Goal: Task Accomplishment & Management: Manage account settings

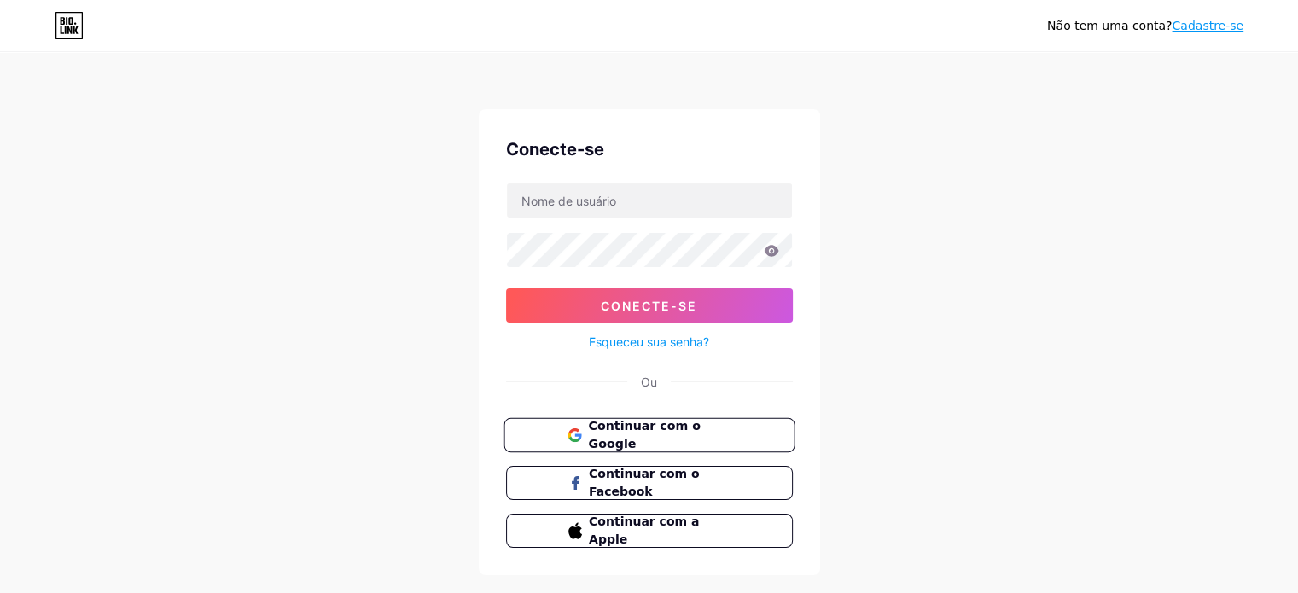
click at [750, 418] on button "Continuar com o Google" at bounding box center [649, 435] width 291 height 35
click at [700, 446] on button "Continuar com o Google" at bounding box center [649, 435] width 291 height 35
click at [661, 429] on font "Continuar com o Google" at bounding box center [644, 435] width 112 height 32
click at [643, 194] on input "text" at bounding box center [649, 200] width 285 height 34
click at [506, 288] on button "Conecte-se" at bounding box center [649, 305] width 287 height 34
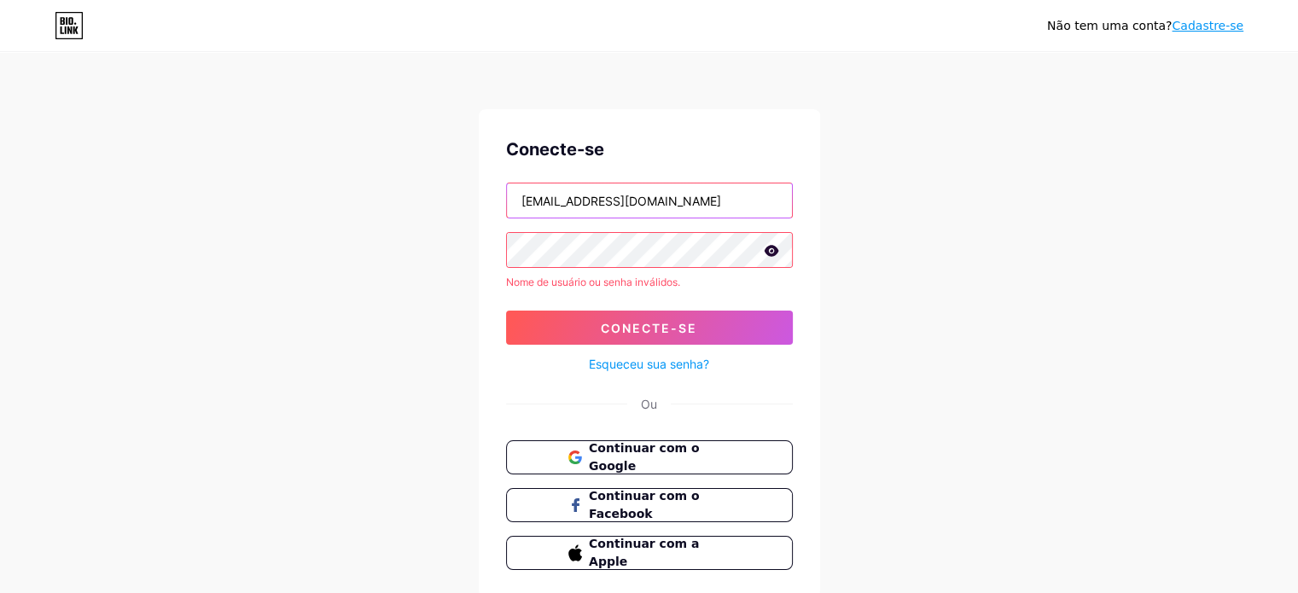
drag, startPoint x: 725, startPoint y: 201, endPoint x: 504, endPoint y: 204, distance: 221.9
click at [504, 204] on div "Conecte-se oliveirakaren787@gmail.com Nome de usuário ou senha inválidos. Conec…" at bounding box center [649, 353] width 341 height 488
type input "profkarenr"
click at [506, 311] on button "Conecte-se" at bounding box center [649, 328] width 287 height 34
click at [771, 252] on icon at bounding box center [771, 250] width 15 height 11
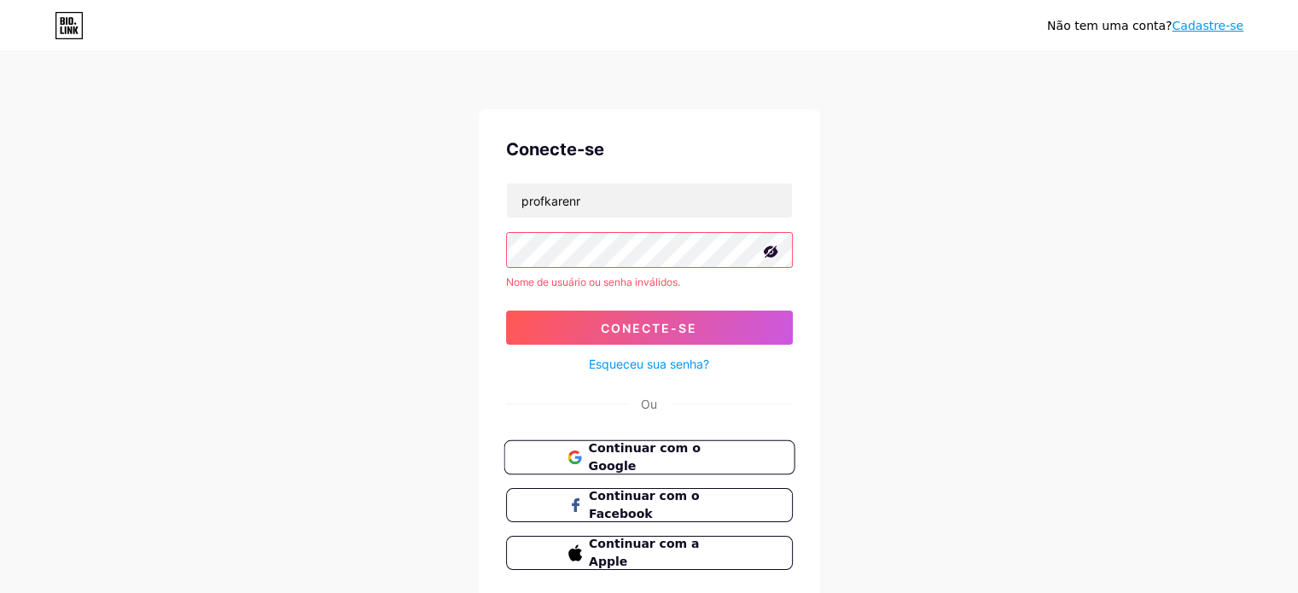
click at [661, 444] on button "Continuar com o Google" at bounding box center [649, 457] width 291 height 35
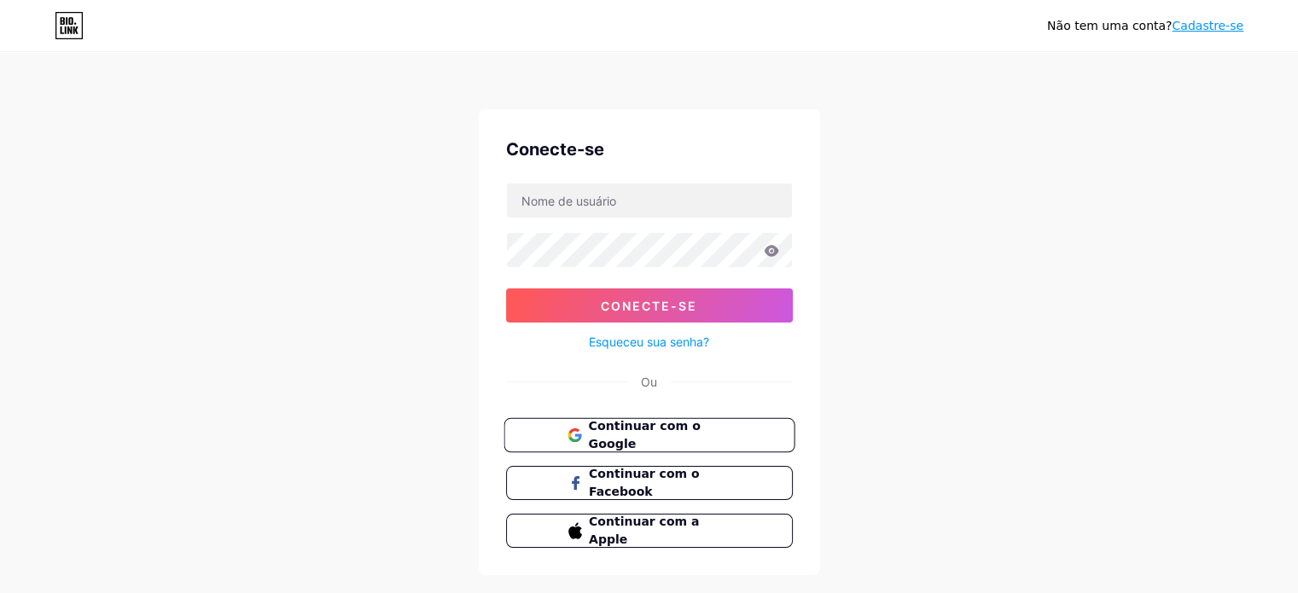
click at [658, 440] on font "Continuar com o Google" at bounding box center [644, 435] width 112 height 32
click at [732, 430] on button "Continuar com o Google" at bounding box center [649, 435] width 291 height 35
click at [721, 202] on input "text" at bounding box center [649, 200] width 285 height 34
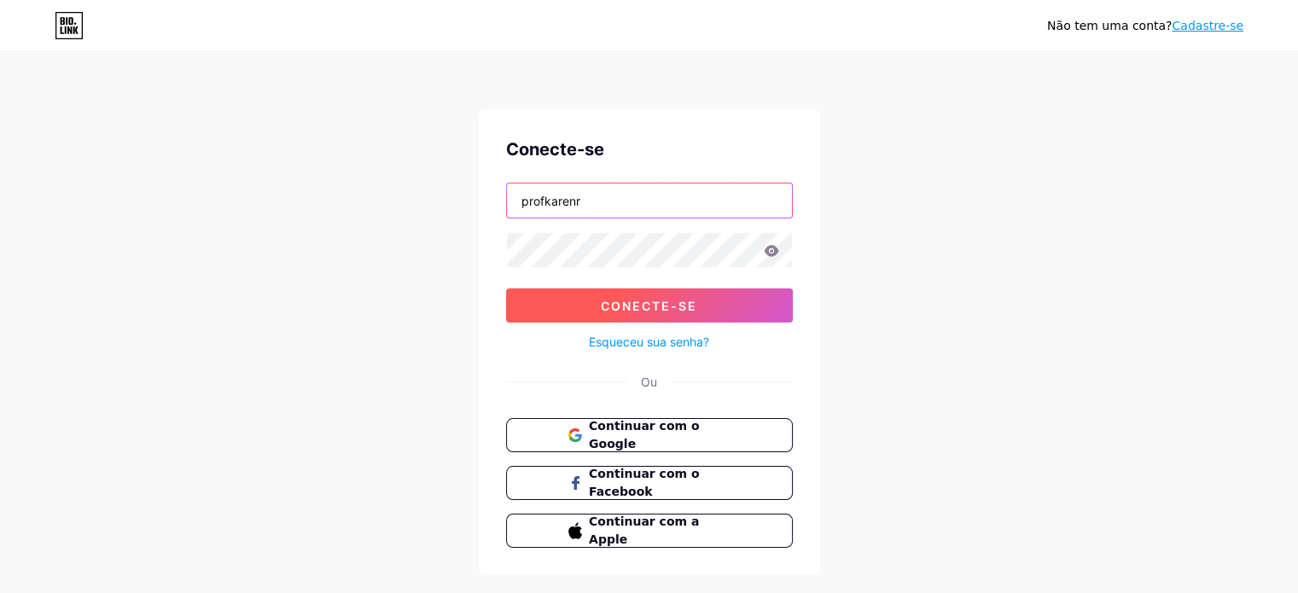
type input "profkarenr"
click at [731, 315] on button "Conecte-se" at bounding box center [649, 305] width 287 height 34
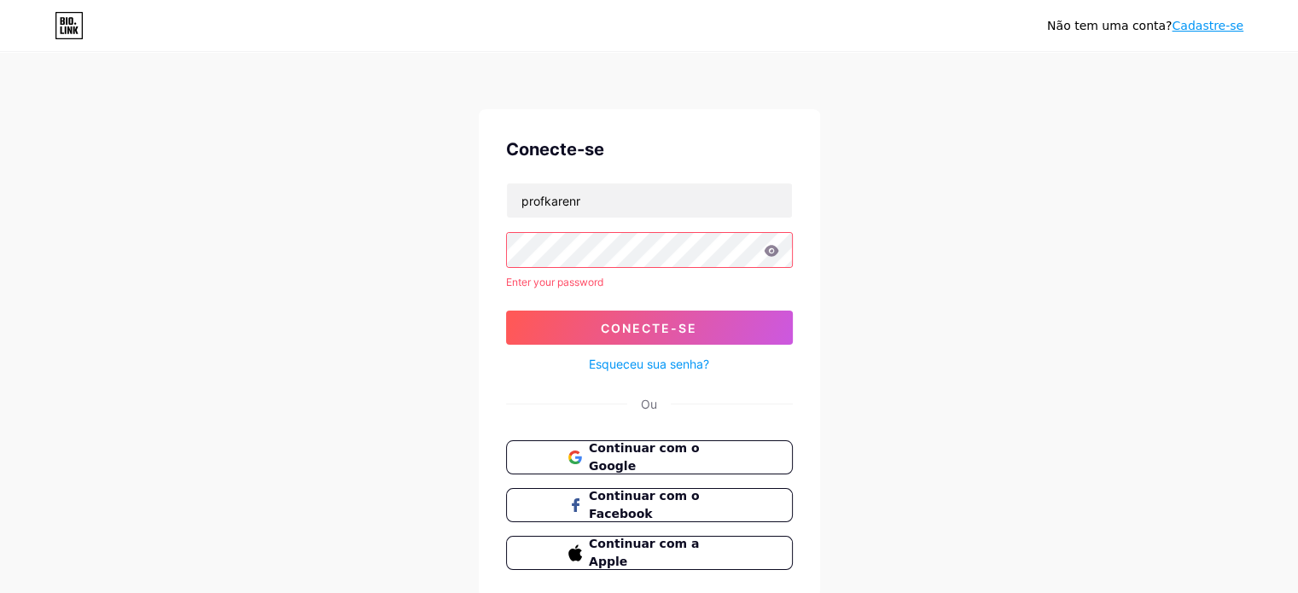
click at [659, 360] on font "Esqueceu sua senha?" at bounding box center [649, 364] width 120 height 15
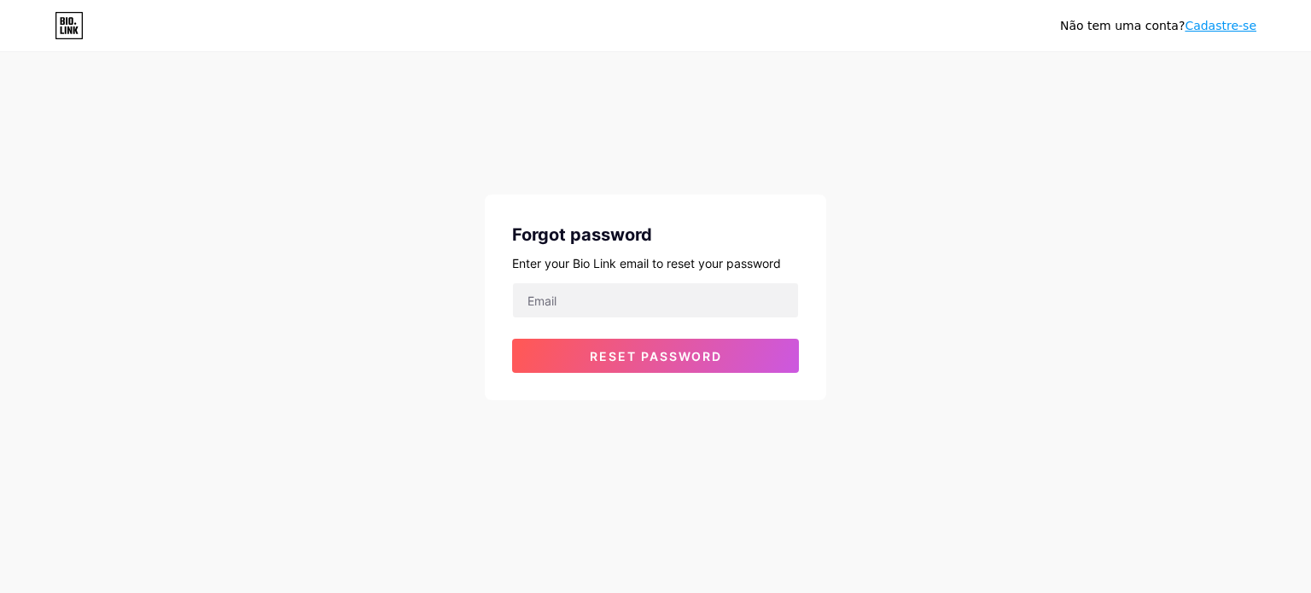
click at [650, 275] on div "Forgot password Enter your Bio Link email to reset your password Reset password" at bounding box center [655, 298] width 341 height 206
click at [642, 301] on input "email" at bounding box center [655, 300] width 285 height 34
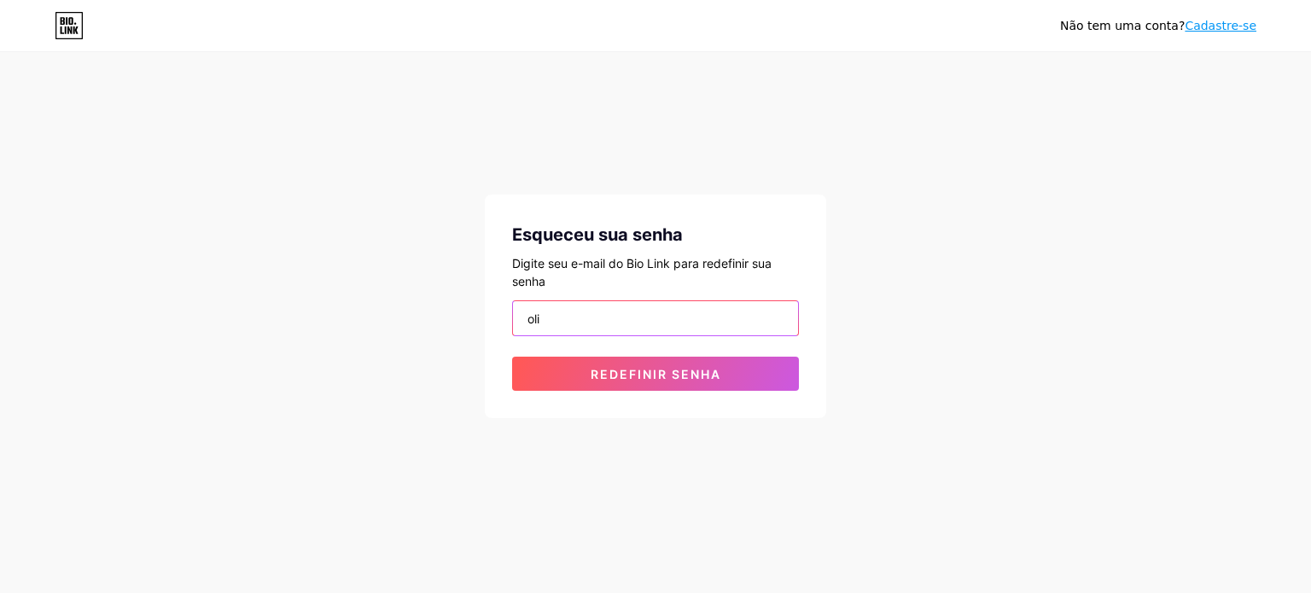
type input "[EMAIL_ADDRESS][DOMAIN_NAME]"
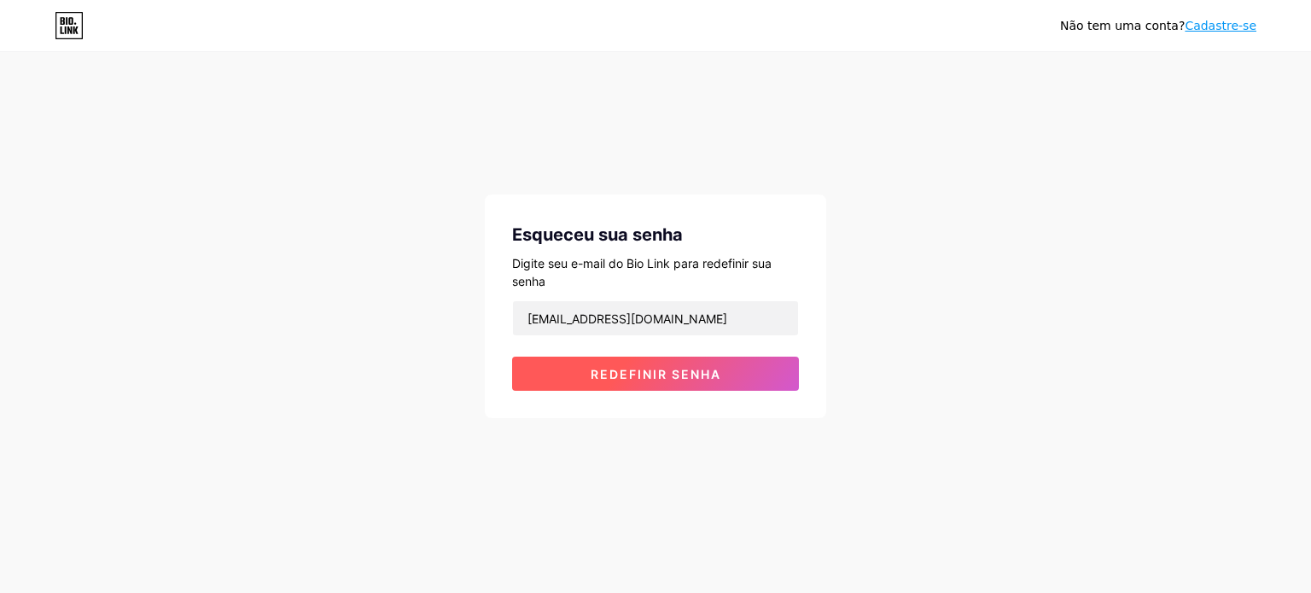
click at [668, 373] on font "Redefinir senha" at bounding box center [656, 374] width 131 height 15
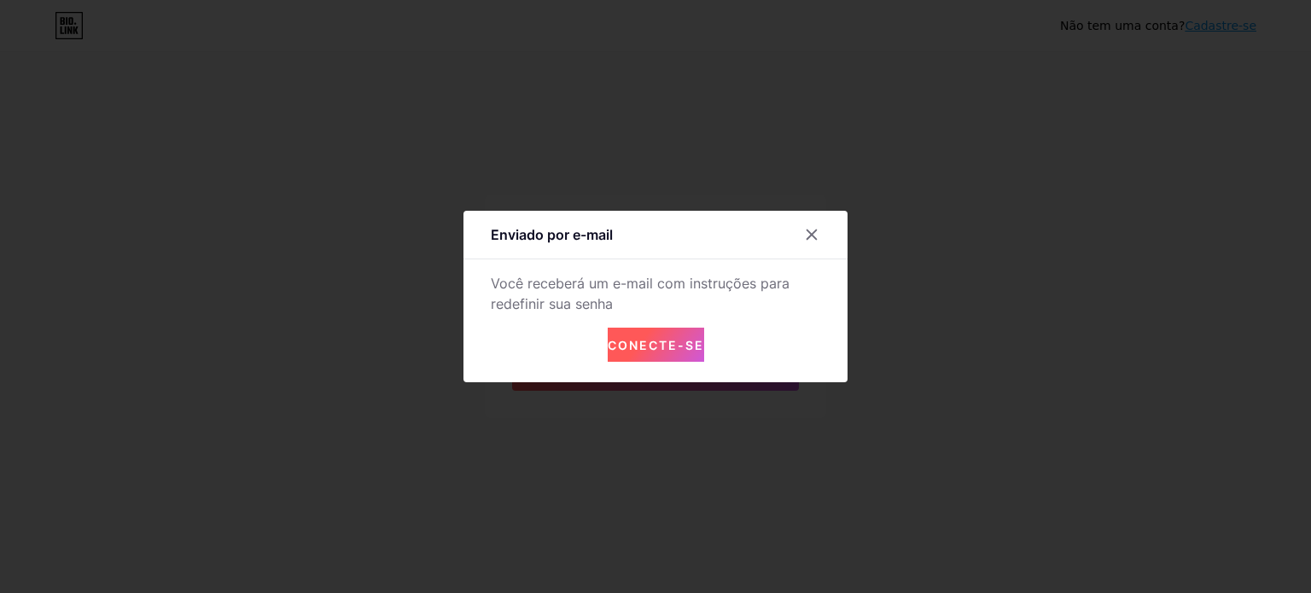
click at [645, 351] on font "Conecte-se" at bounding box center [656, 345] width 96 height 15
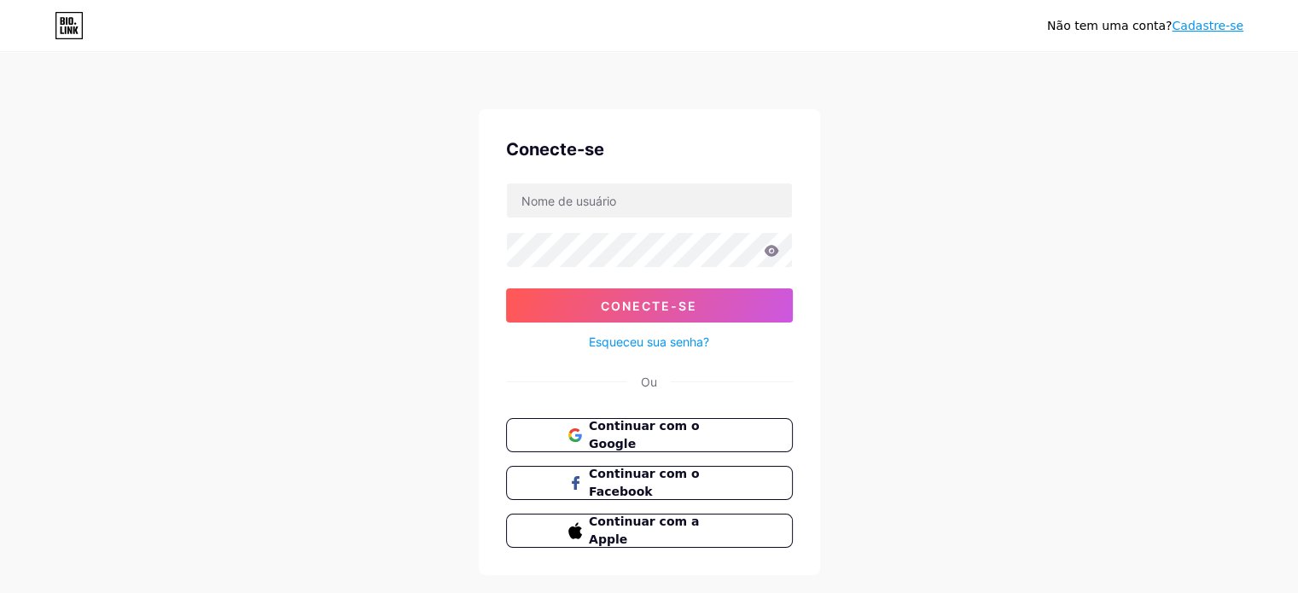
click at [887, 330] on div "Não tem uma conta? Cadastre-se Conecte-se Conecte-se Esqueceu sua senha? Ou Con…" at bounding box center [649, 315] width 1298 height 630
click at [1023, 143] on div "Não tem uma conta? Cadastre-se Conecte-se Conecte-se Esqueceu sua senha? Ou Con…" at bounding box center [649, 315] width 1298 height 630
click at [603, 207] on input "text" at bounding box center [649, 200] width 285 height 34
click at [554, 190] on input "text" at bounding box center [649, 200] width 285 height 34
type input "profkarenr"
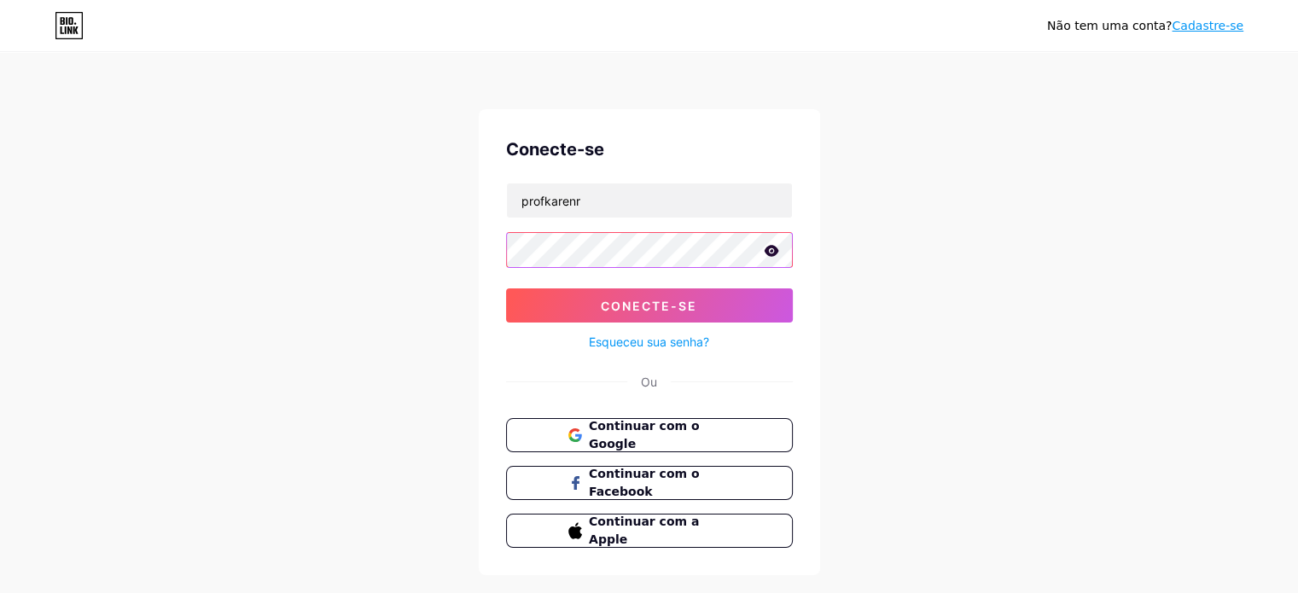
click at [506, 288] on button "Conecte-se" at bounding box center [649, 305] width 287 height 34
click at [776, 249] on icon at bounding box center [771, 250] width 15 height 11
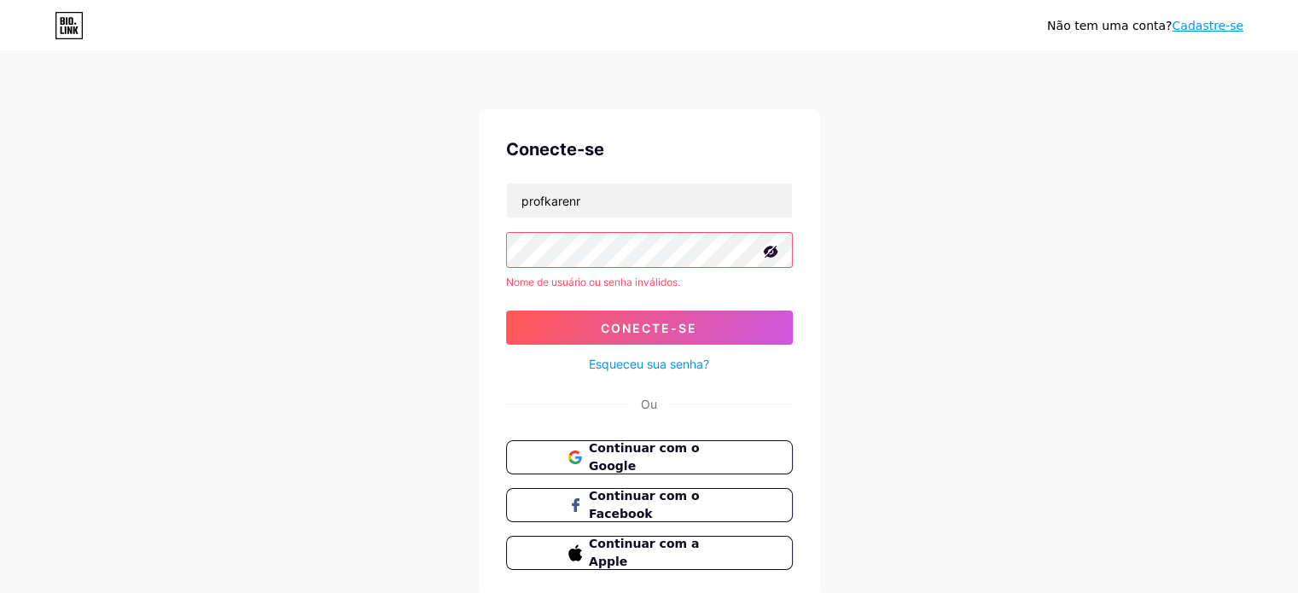
click at [776, 249] on icon at bounding box center [770, 252] width 15 height 12
click at [670, 365] on font "Esqueceu sua senha?" at bounding box center [649, 364] width 120 height 15
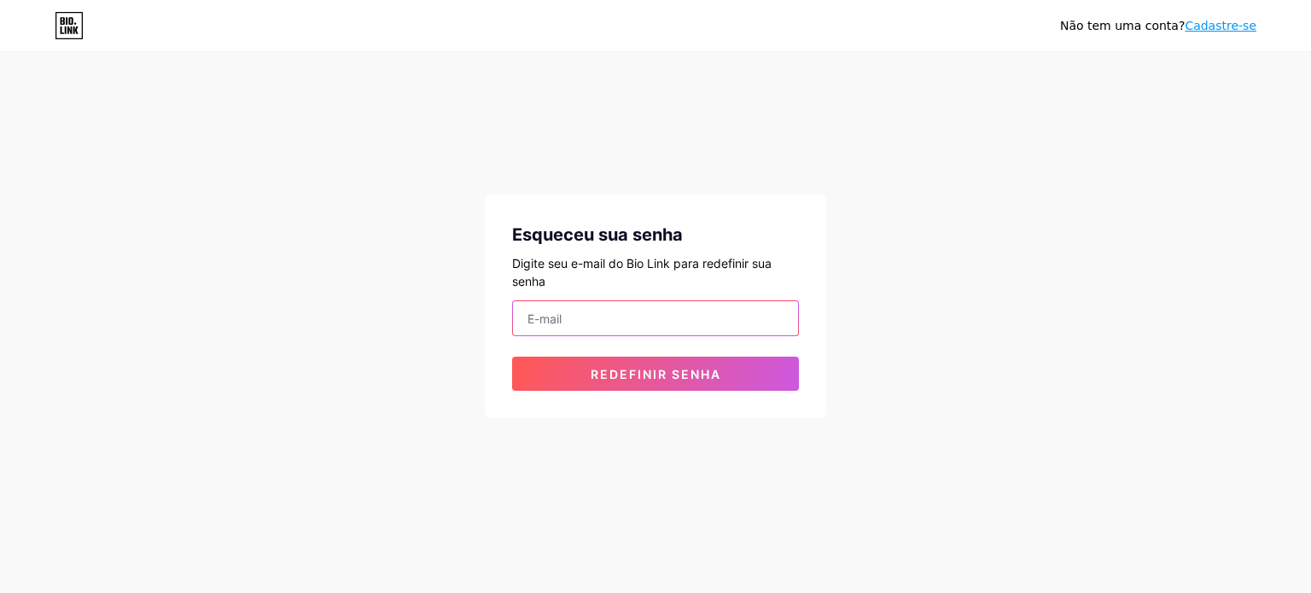
click at [597, 304] on input "email" at bounding box center [655, 318] width 285 height 34
type input "[EMAIL_ADDRESS][DOMAIN_NAME]"
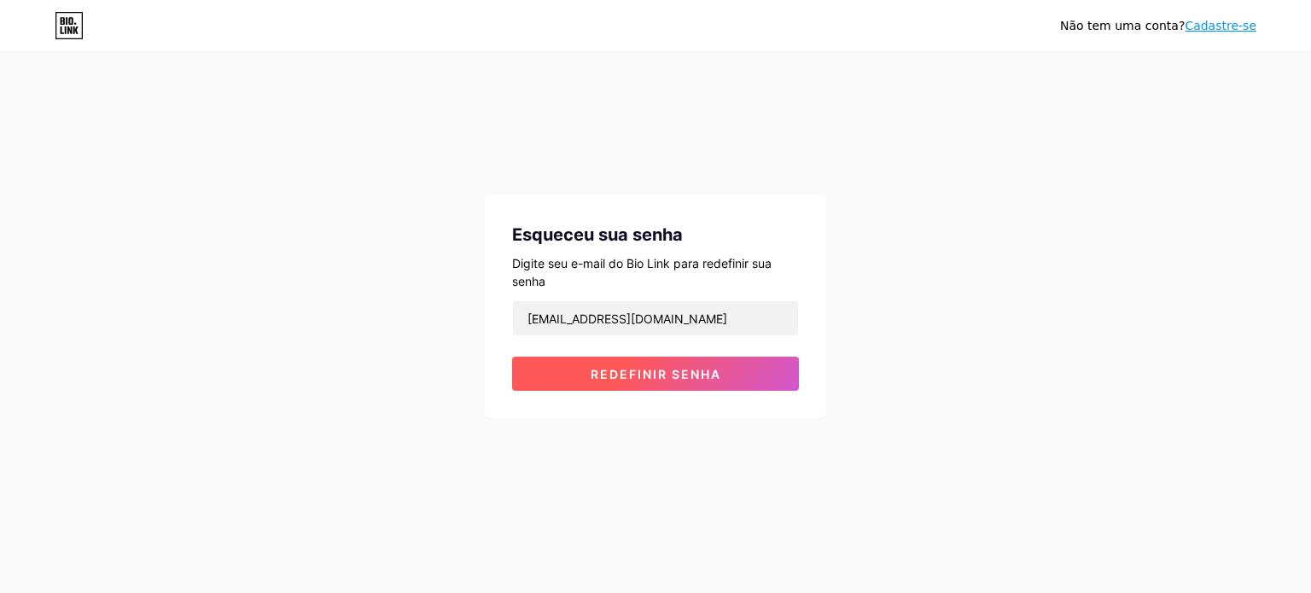
click at [635, 379] on font "Redefinir senha" at bounding box center [656, 374] width 131 height 15
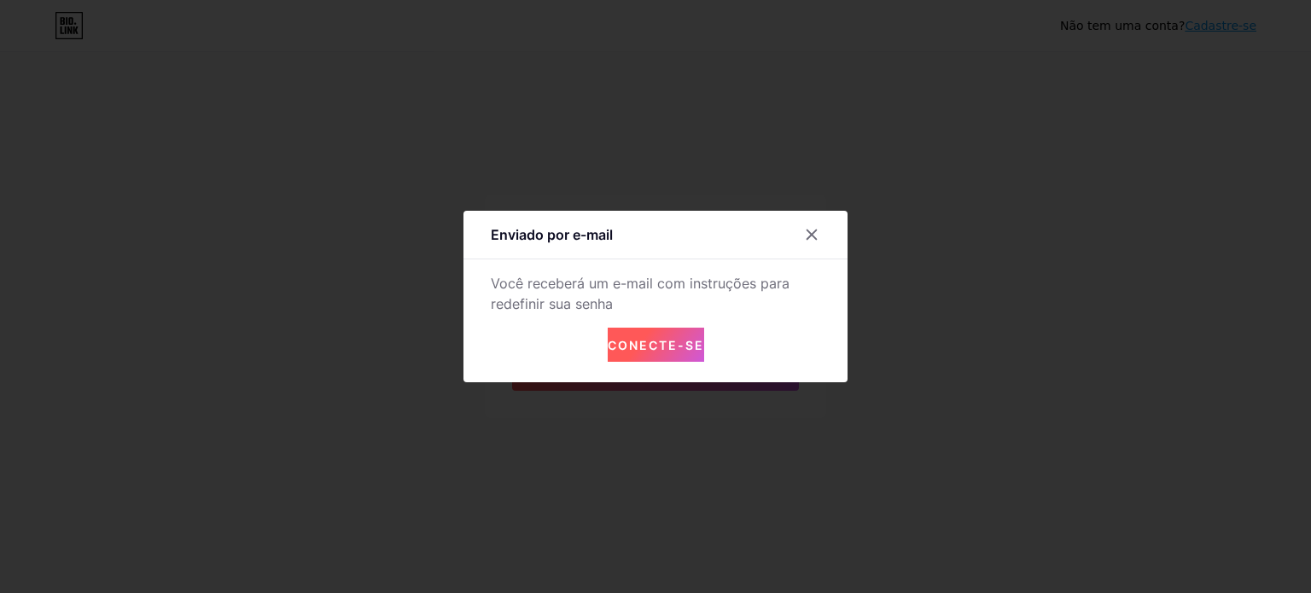
click at [650, 339] on font "Conecte-se" at bounding box center [656, 345] width 96 height 15
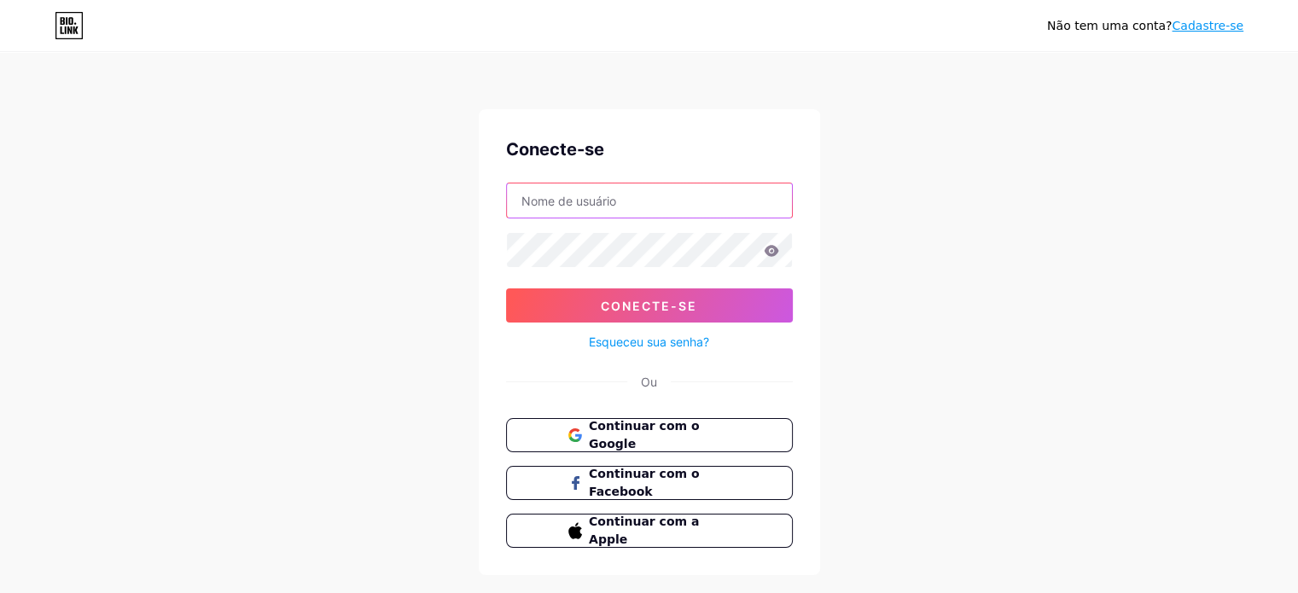
click at [626, 197] on input "text" at bounding box center [649, 200] width 285 height 34
type input "profkarenr"
click at [775, 247] on icon at bounding box center [771, 250] width 15 height 11
click at [506, 288] on button "Conecte-se" at bounding box center [649, 305] width 287 height 34
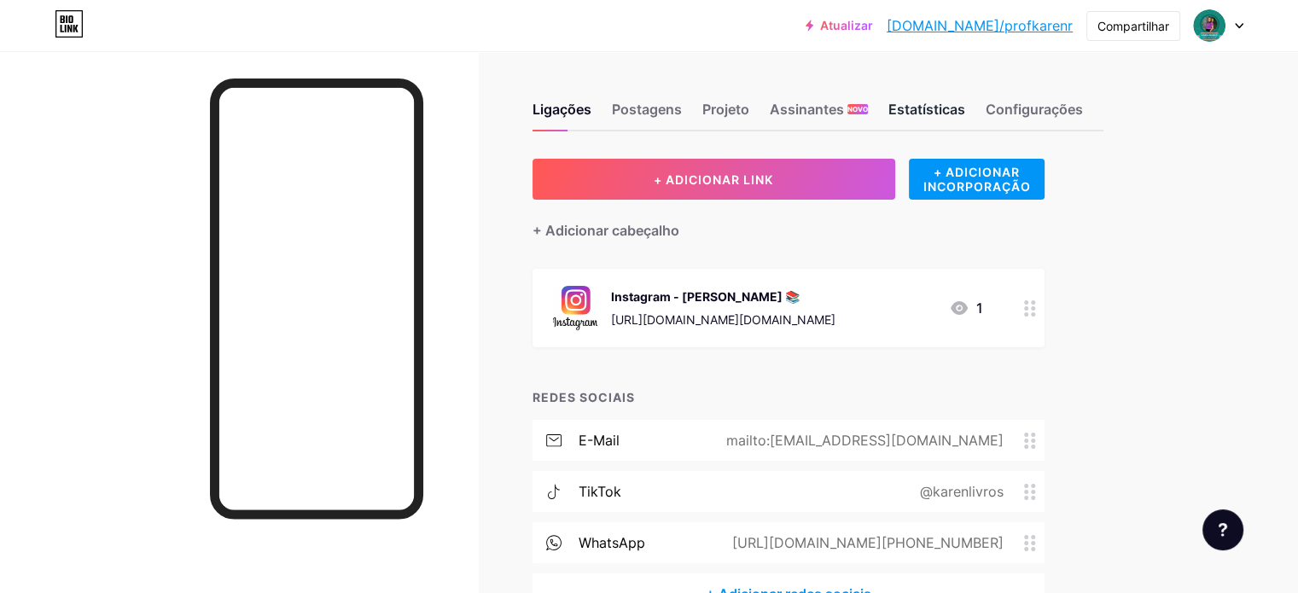
click at [965, 119] on div "Estatísticas" at bounding box center [926, 114] width 77 height 31
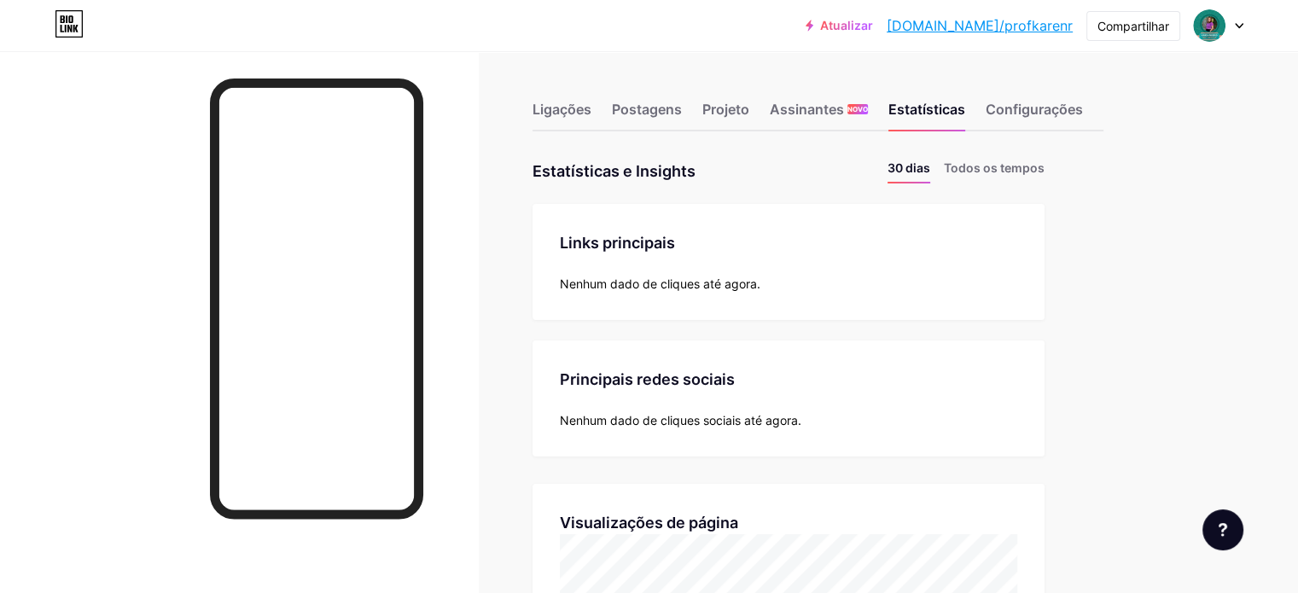
scroll to position [593, 1297]
click at [591, 112] on font "Ligações" at bounding box center [562, 109] width 59 height 17
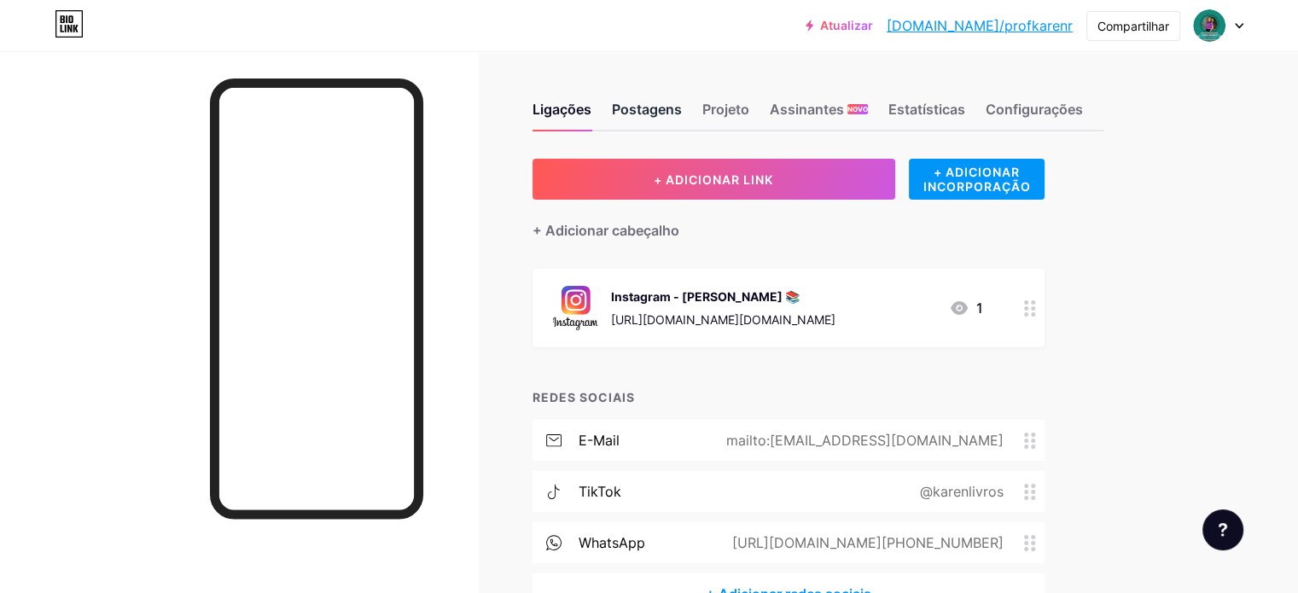
click at [682, 108] on font "Postagens" at bounding box center [647, 109] width 70 height 17
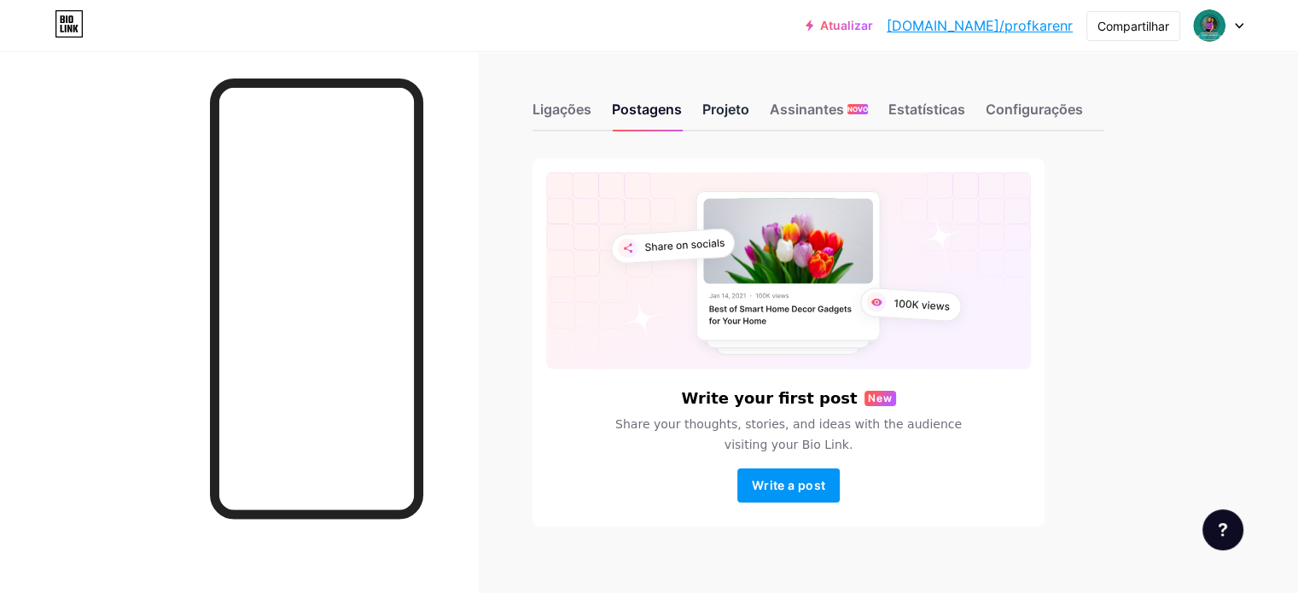
click at [749, 117] on font "Projeto" at bounding box center [725, 109] width 47 height 17
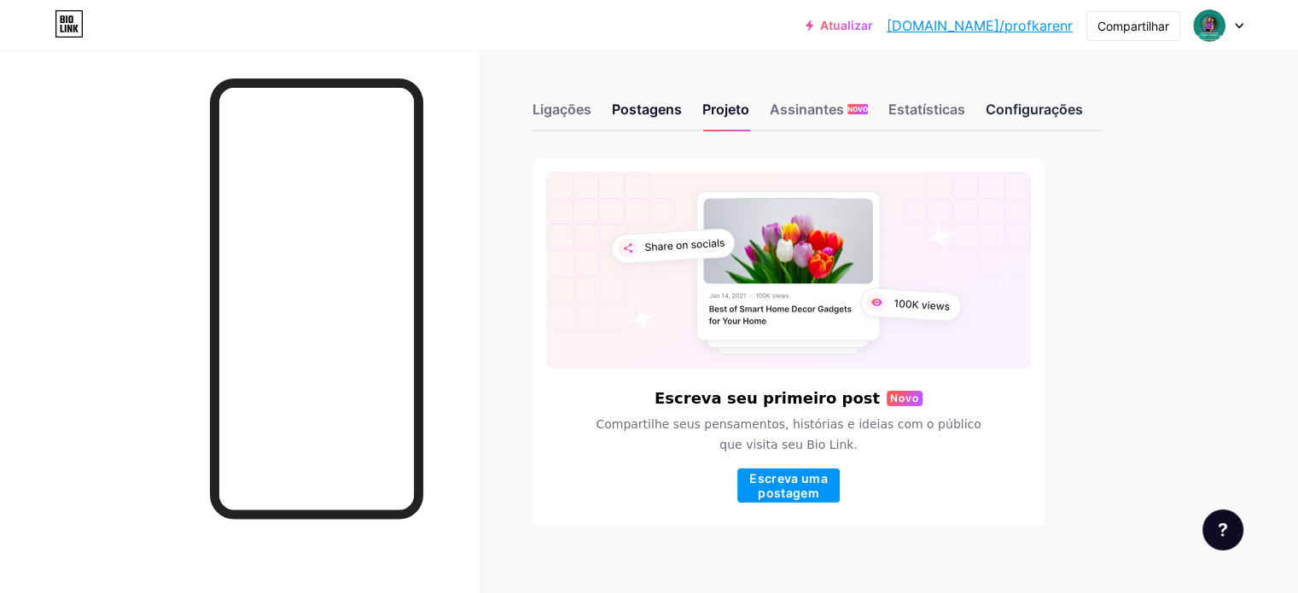
click at [1083, 114] on font "Configurações" at bounding box center [1034, 109] width 97 height 17
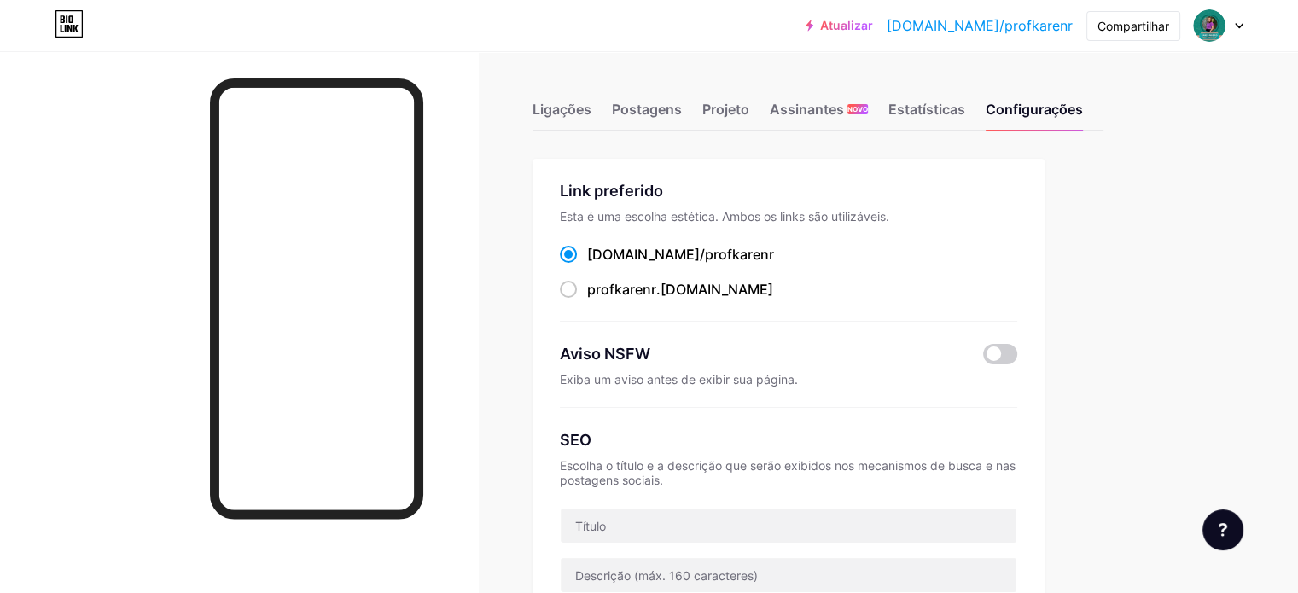
click at [591, 114] on font "Ligações" at bounding box center [562, 109] width 59 height 17
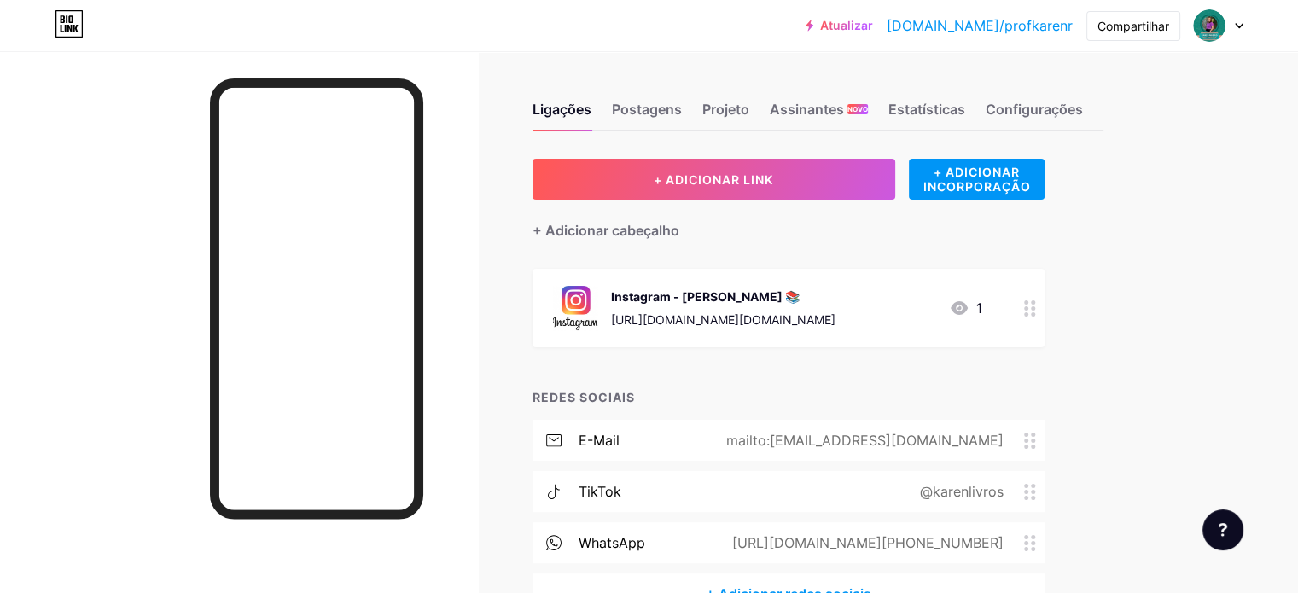
click at [1242, 26] on icon at bounding box center [1239, 26] width 9 height 6
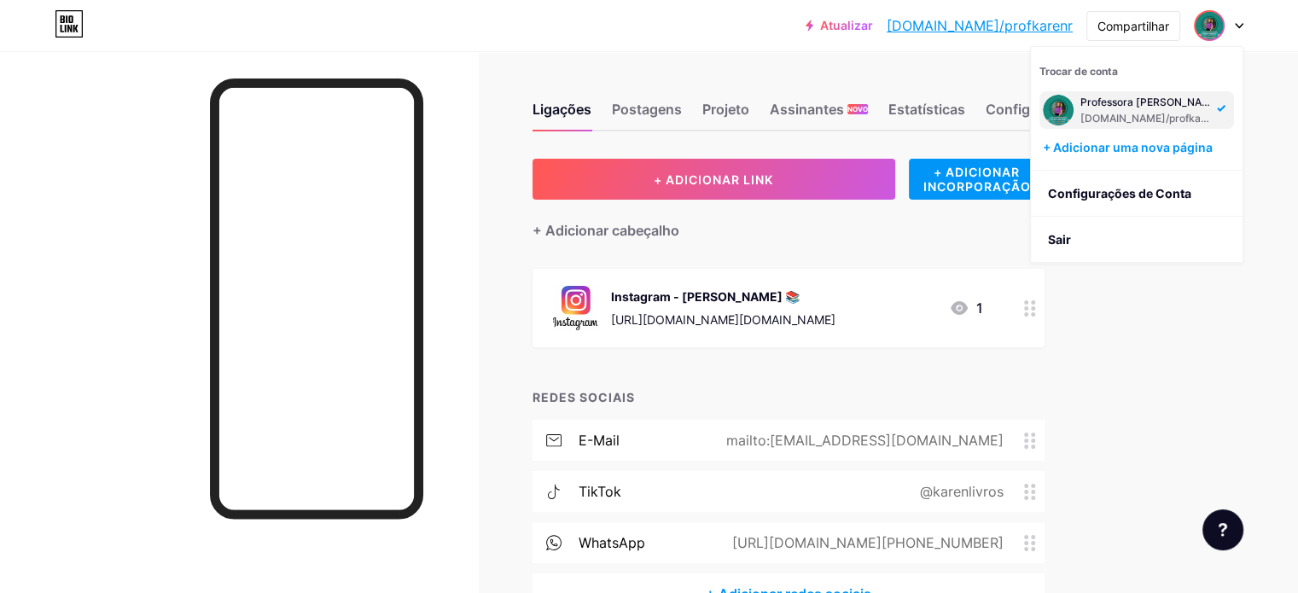
click at [1242, 26] on icon at bounding box center [1239, 26] width 9 height 6
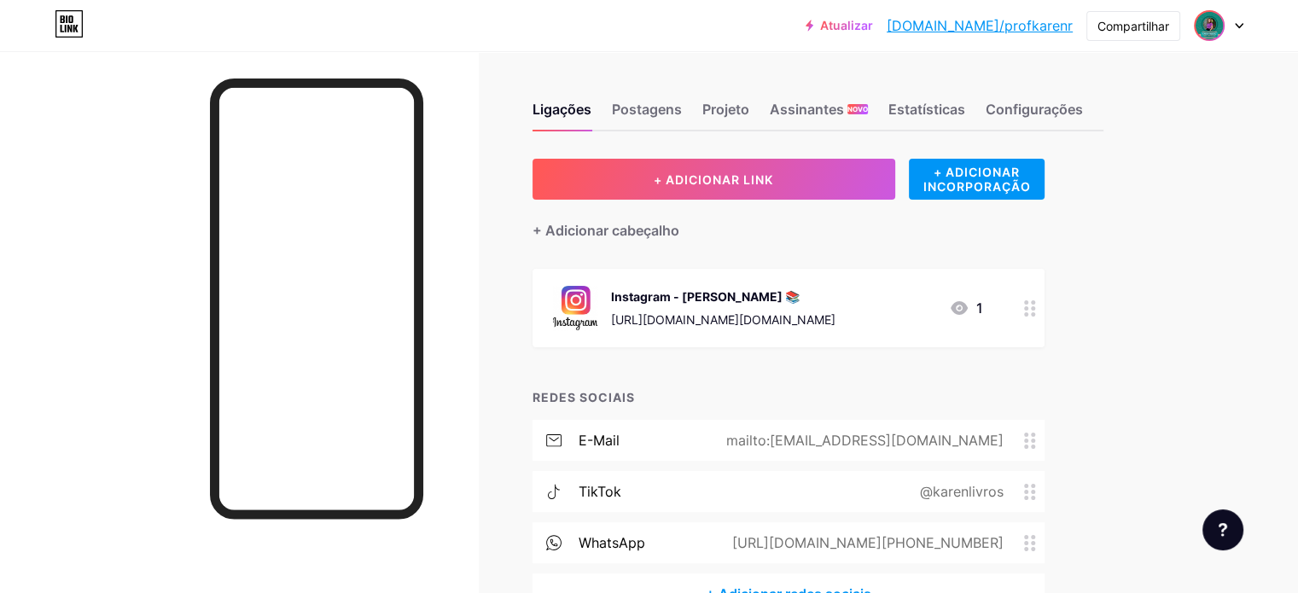
click at [1210, 30] on img at bounding box center [1209, 25] width 27 height 27
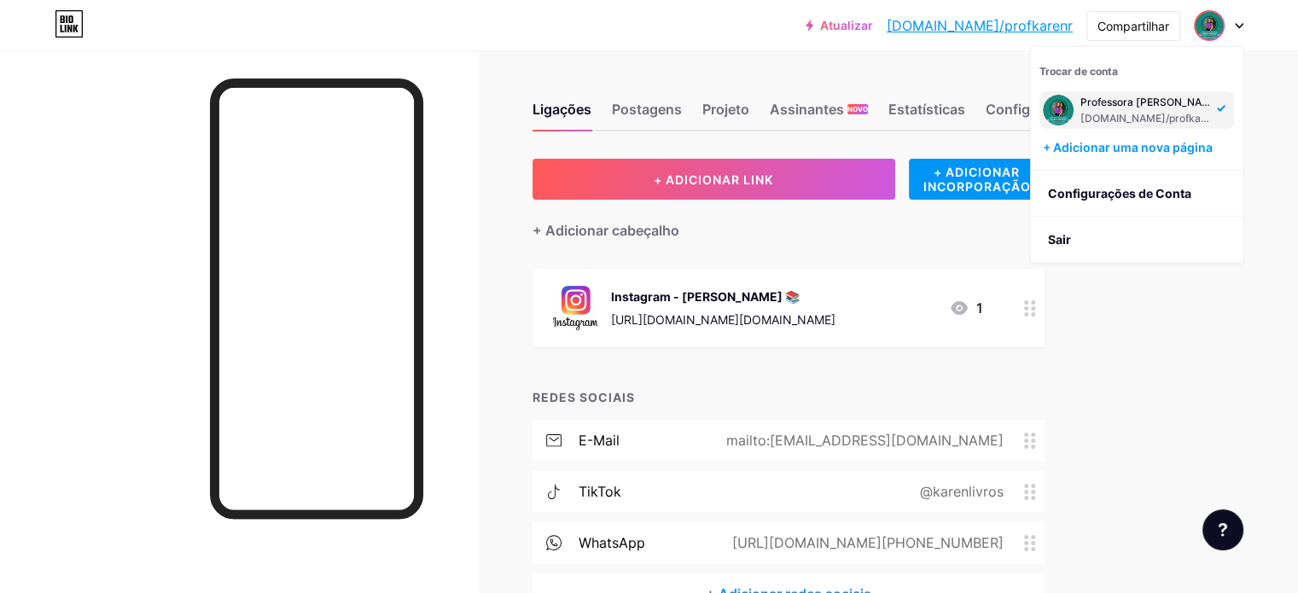
click at [1210, 30] on img at bounding box center [1209, 25] width 27 height 27
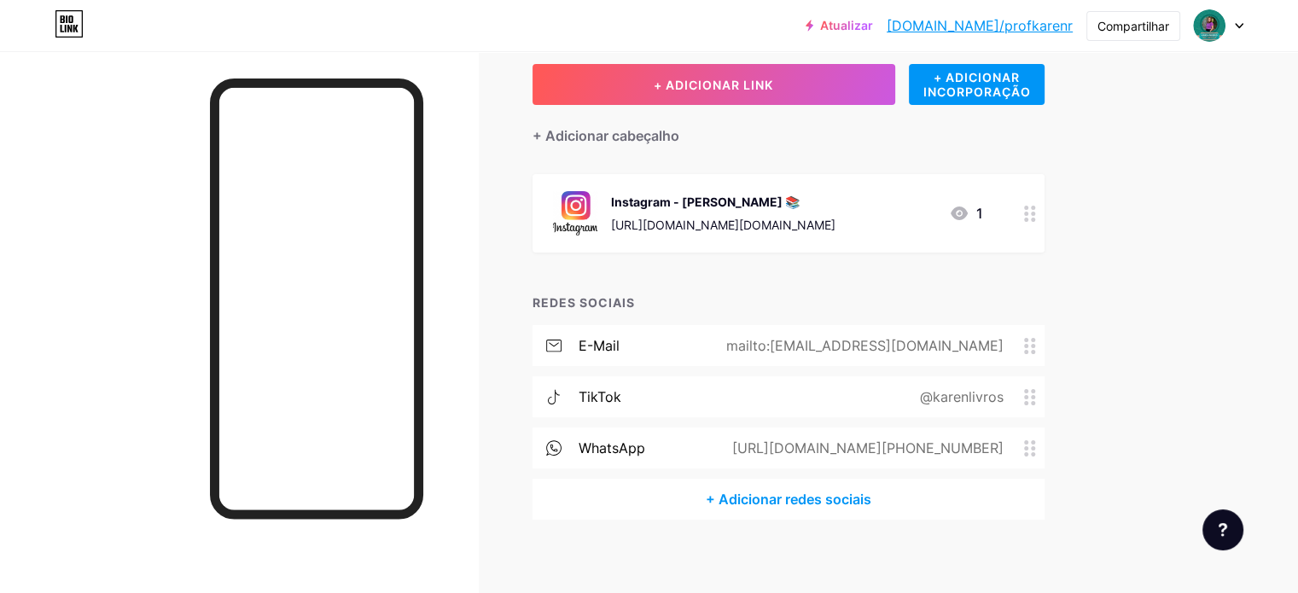
scroll to position [105, 0]
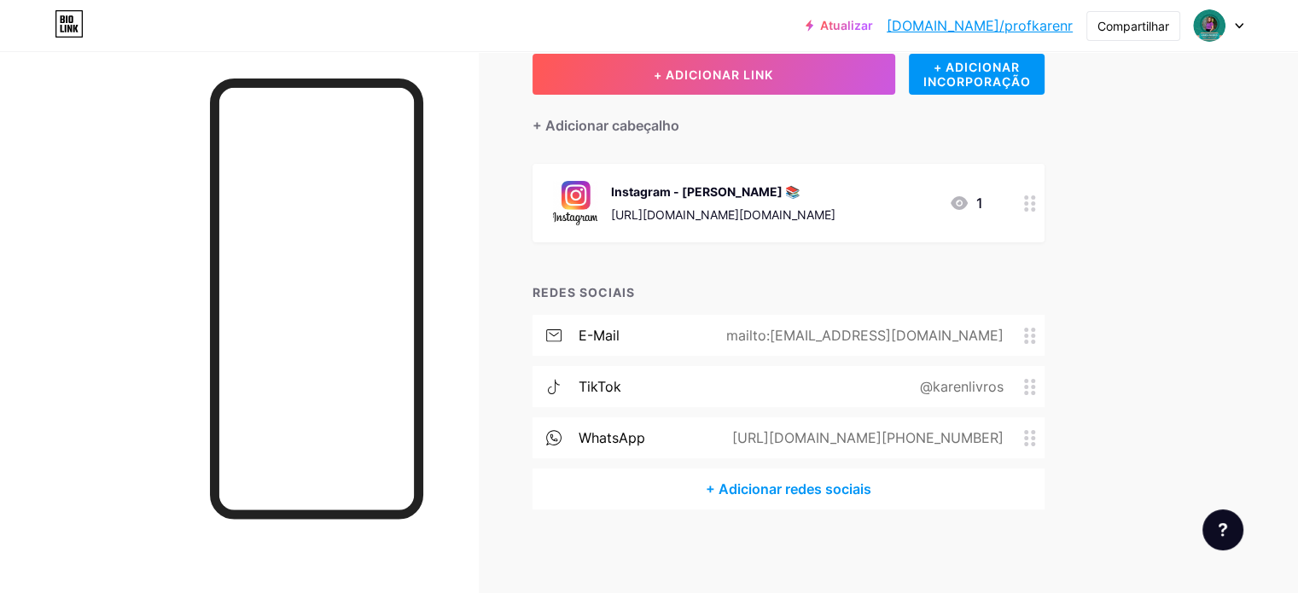
drag, startPoint x: 487, startPoint y: 463, endPoint x: 255, endPoint y: 333, distance: 266.3
click at [255, 333] on div at bounding box center [239, 347] width 478 height 593
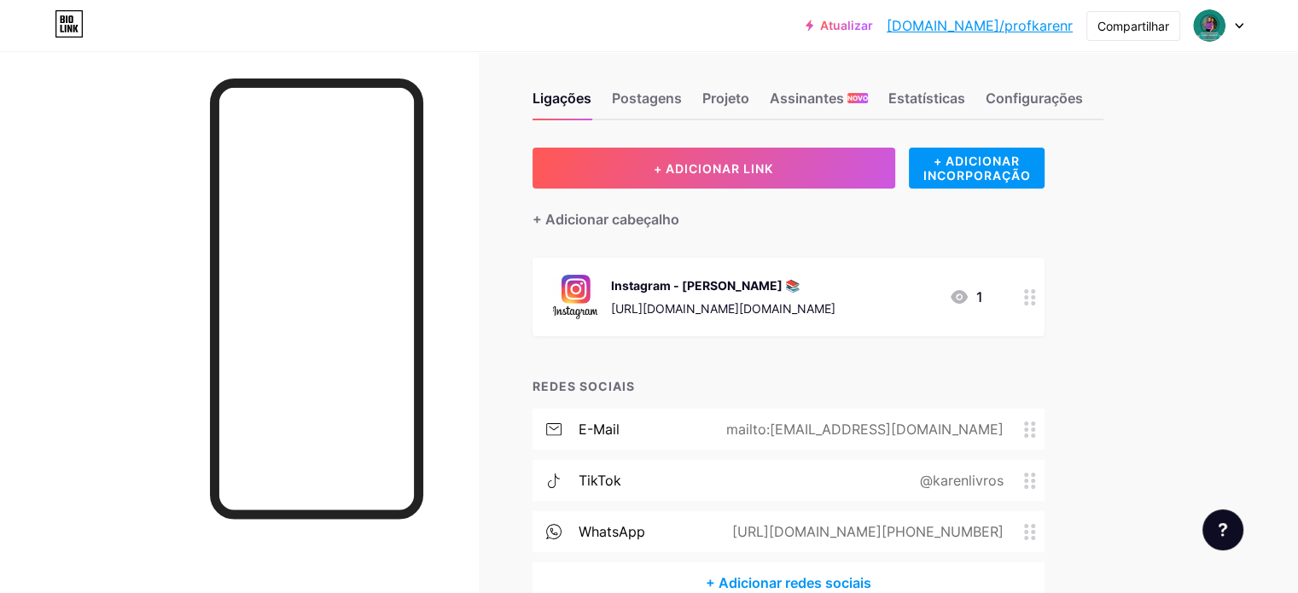
scroll to position [0, 0]
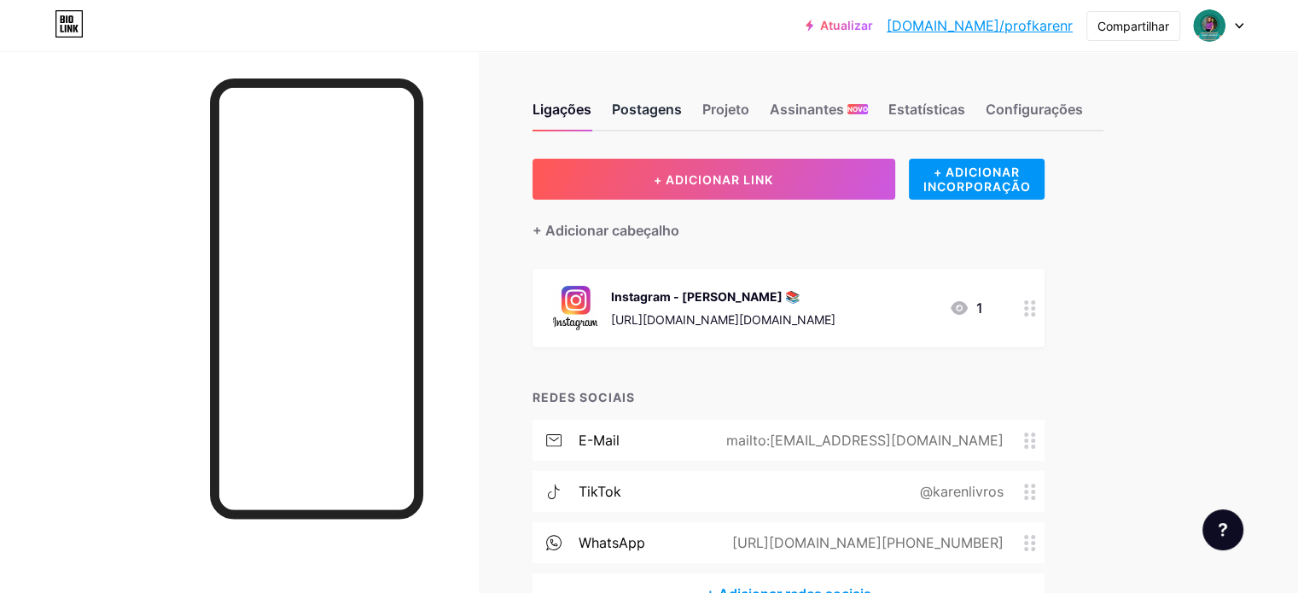
click at [682, 123] on div "Postagens" at bounding box center [647, 114] width 70 height 31
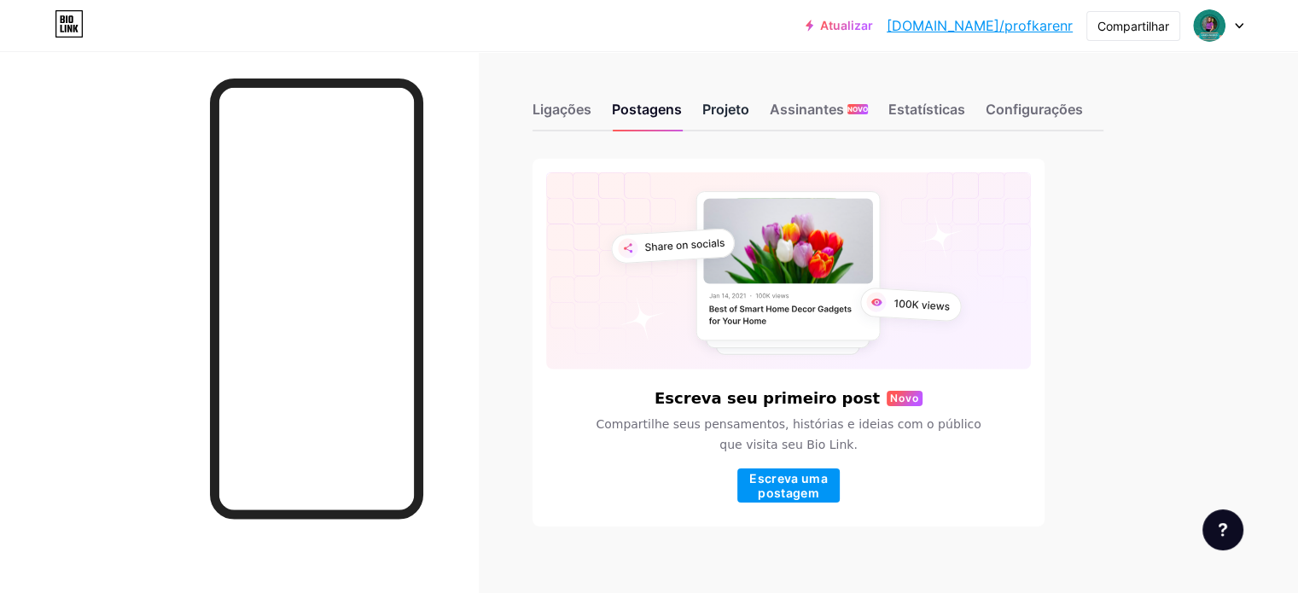
click at [749, 115] on font "Projeto" at bounding box center [725, 109] width 47 height 17
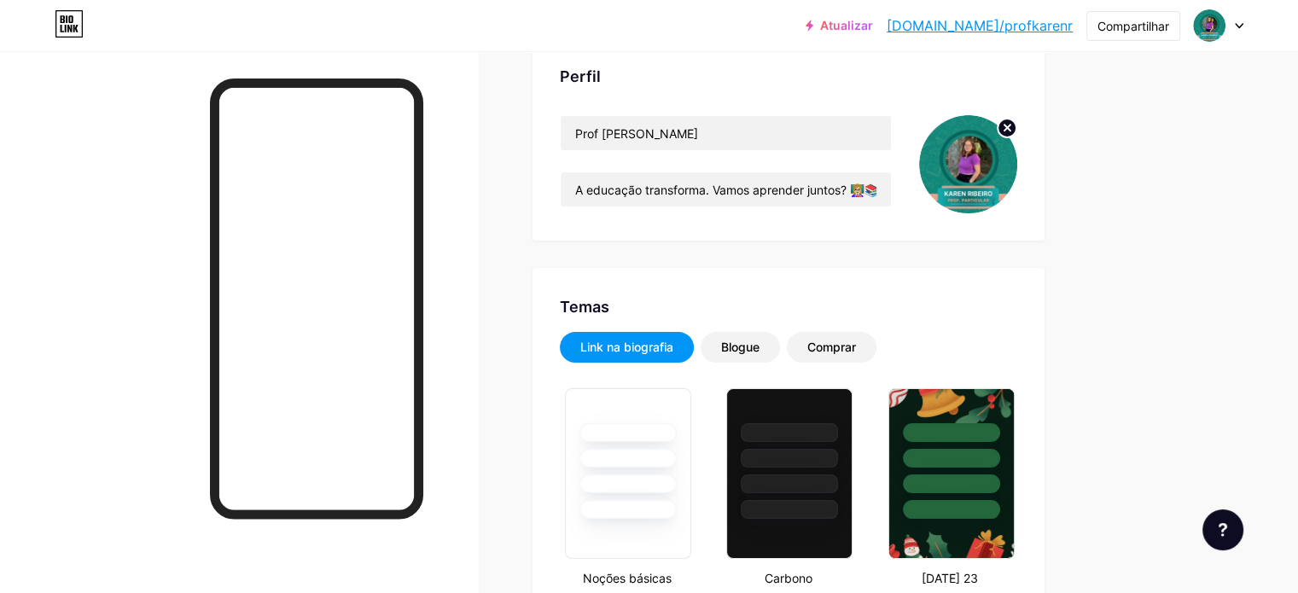
scroll to position [85, 0]
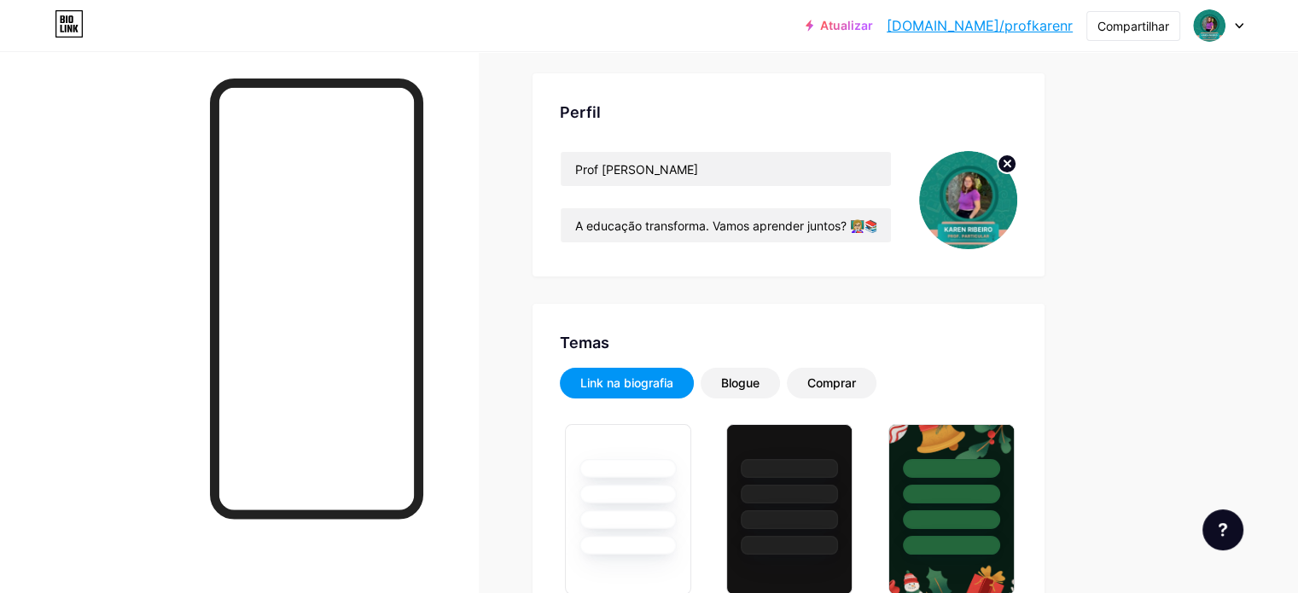
type input "#ffffff"
type input "#000000"
click at [760, 381] on font "Blogue" at bounding box center [740, 383] width 38 height 15
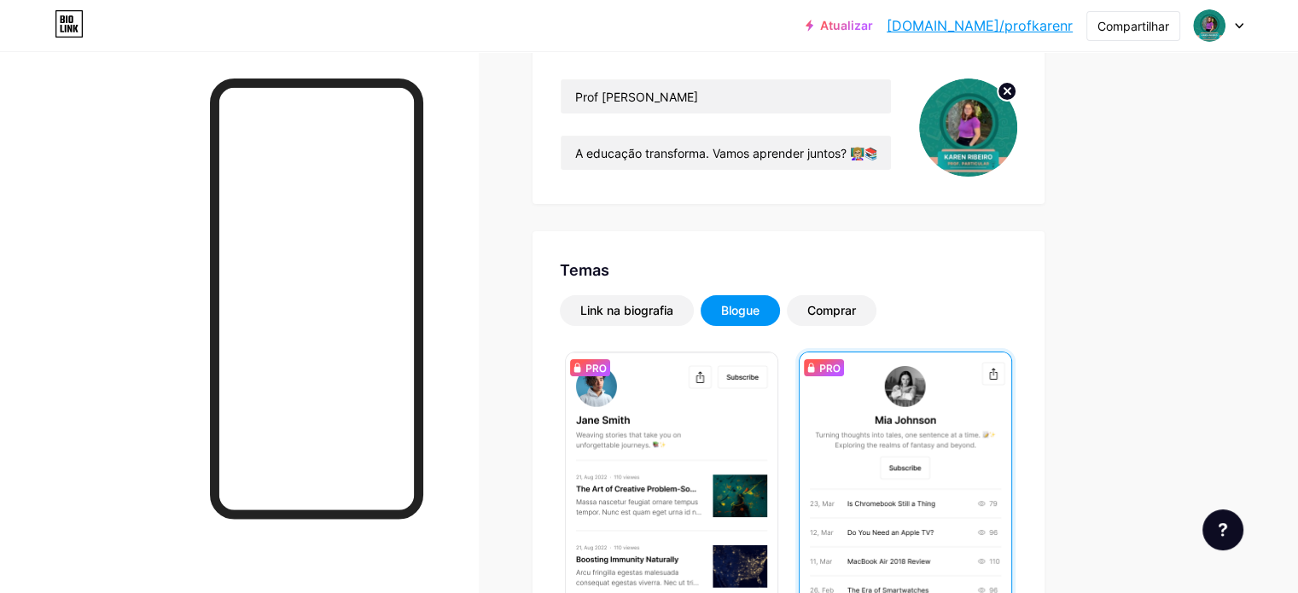
scroll to position [341, 0]
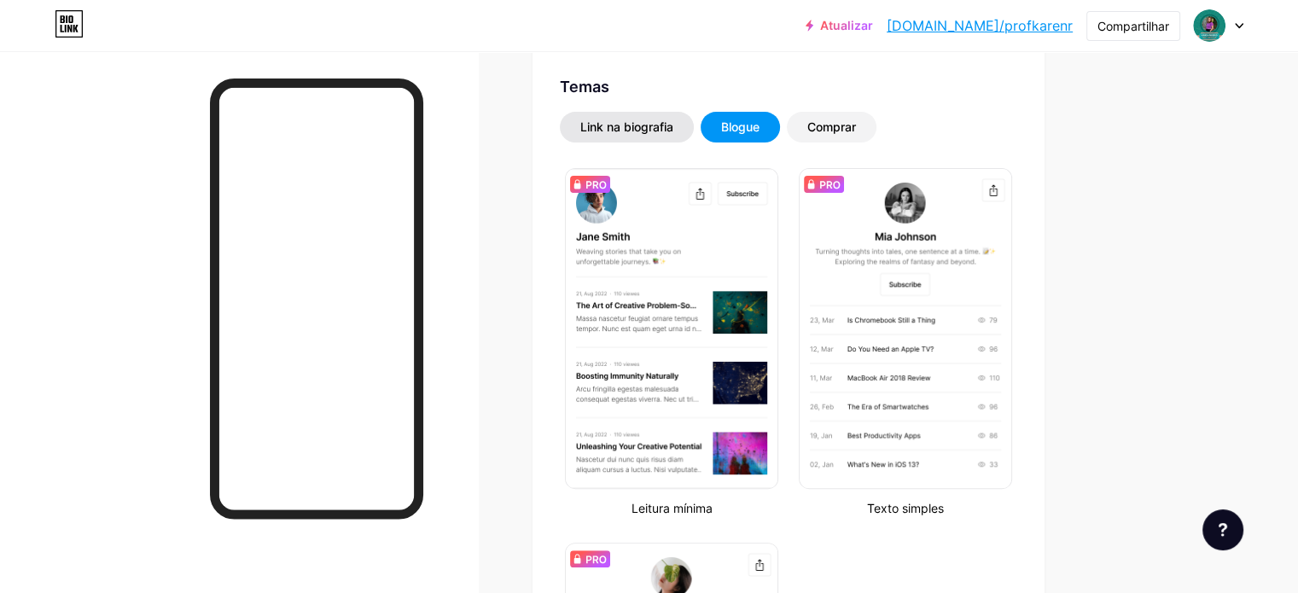
click at [673, 134] on div "Link na biografia" at bounding box center [626, 127] width 93 height 17
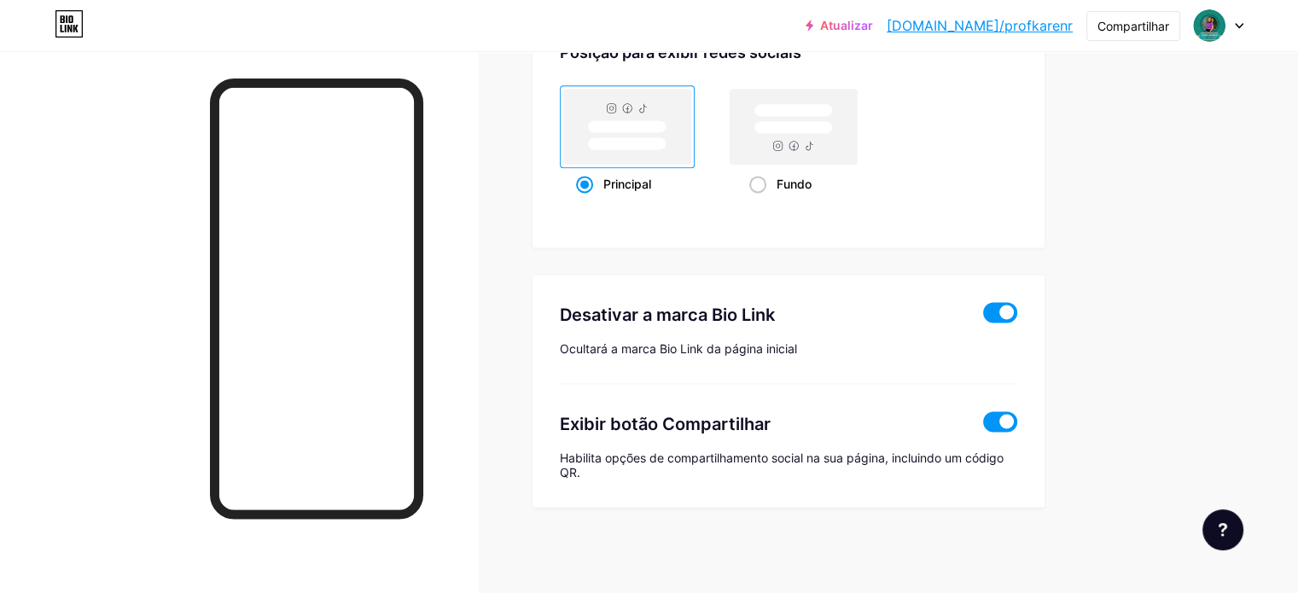
scroll to position [2332, 0]
click at [1017, 318] on span at bounding box center [1000, 312] width 34 height 20
click at [983, 317] on input "checkbox" at bounding box center [983, 317] width 0 height 0
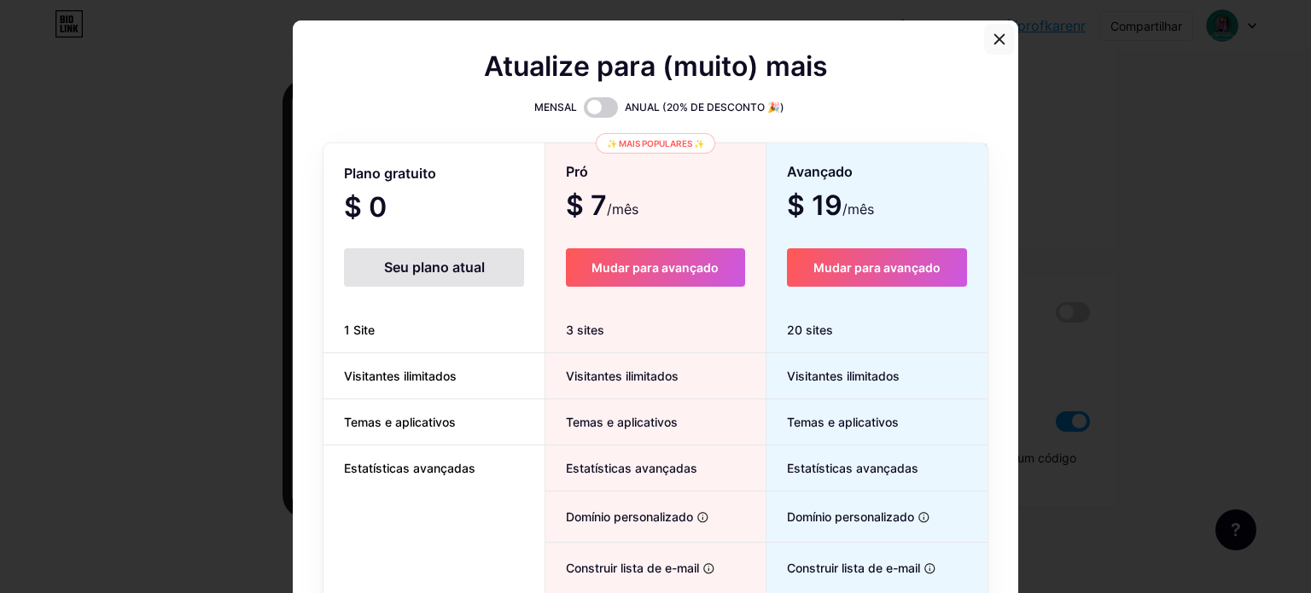
click at [998, 46] on icon at bounding box center [1000, 39] width 14 height 14
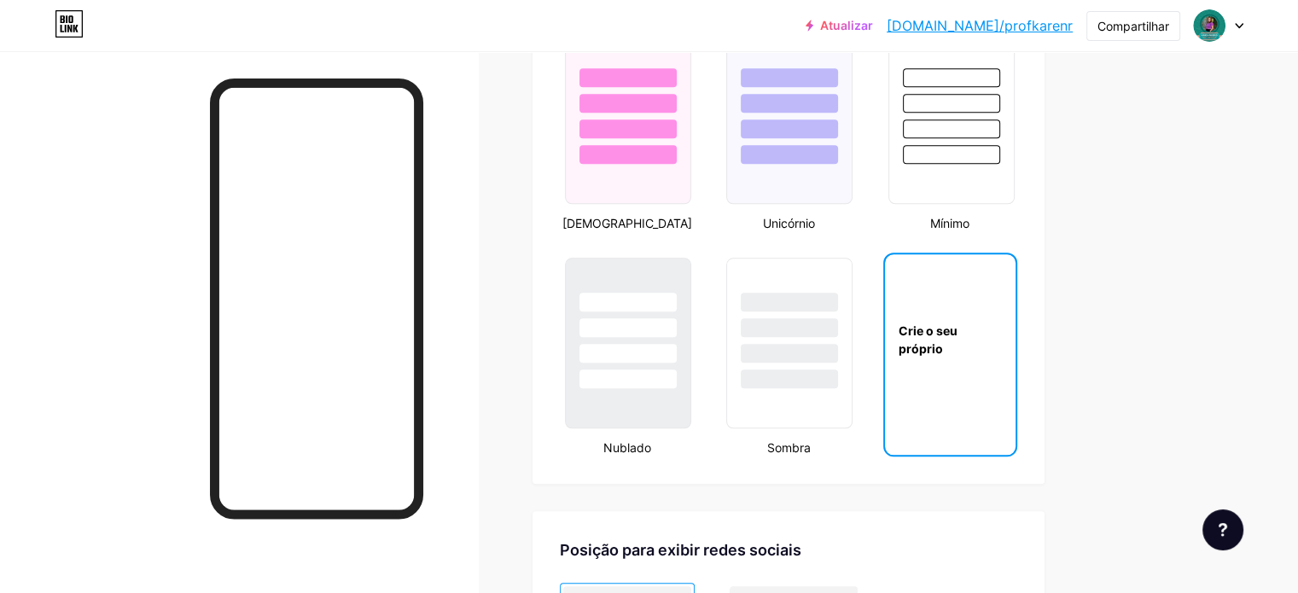
scroll to position [1820, 0]
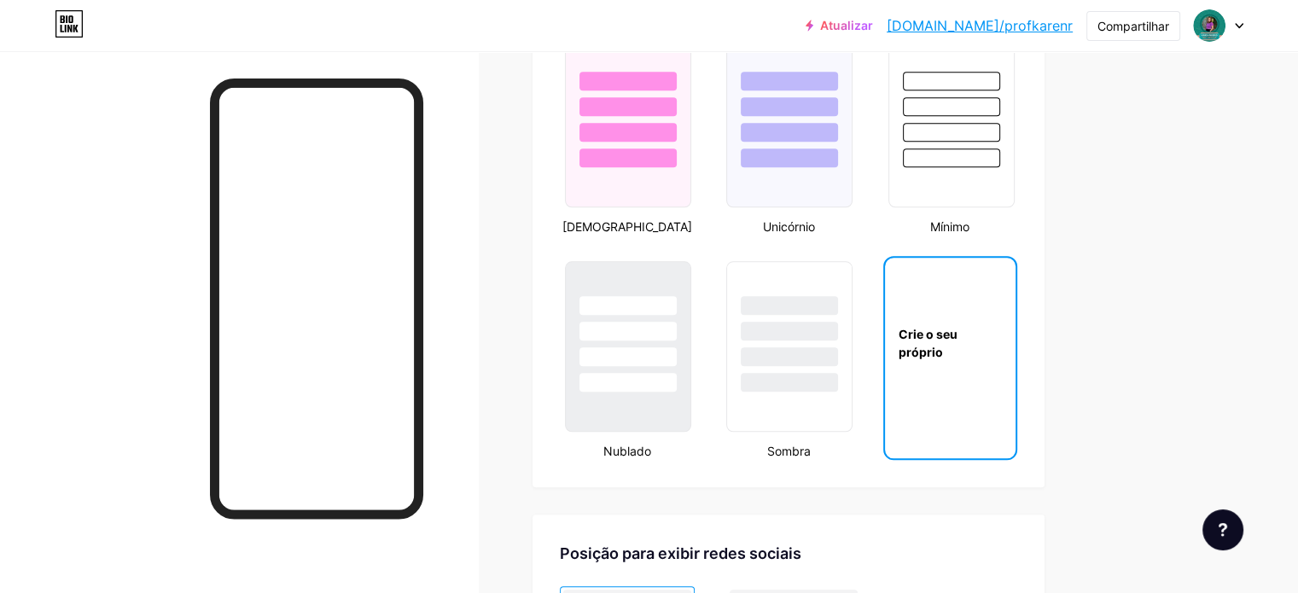
click at [990, 398] on div "Crie o seu próprio" at bounding box center [950, 343] width 131 height 171
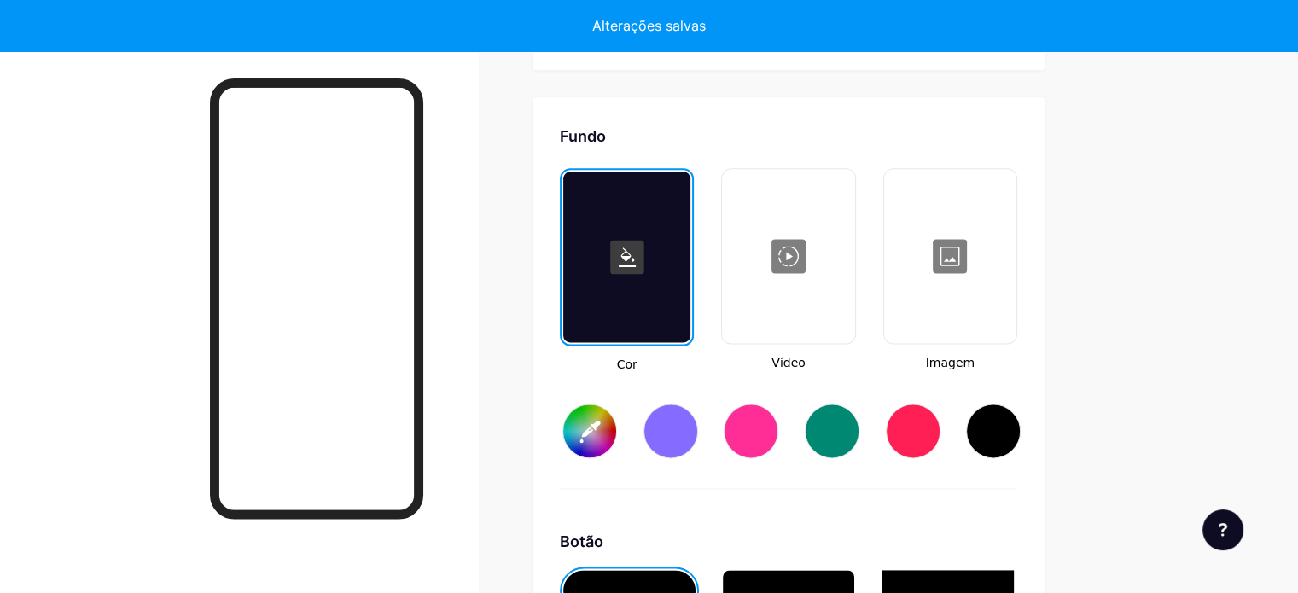
scroll to position [2277, 0]
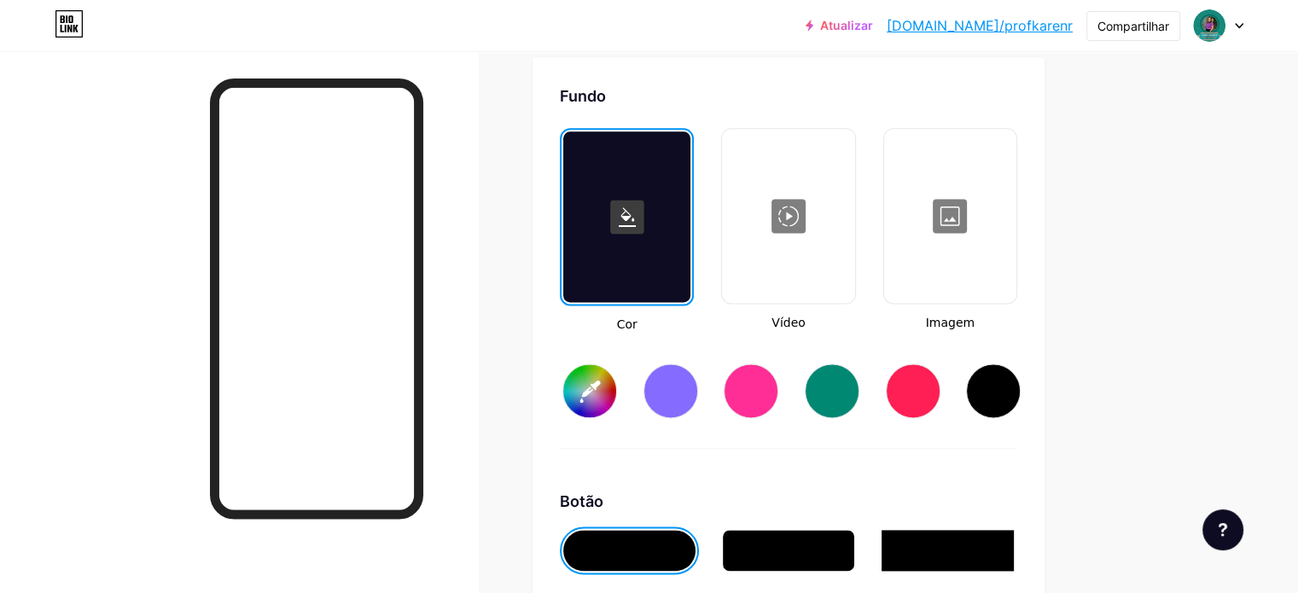
type input "#ffffff"
type input "#000000"
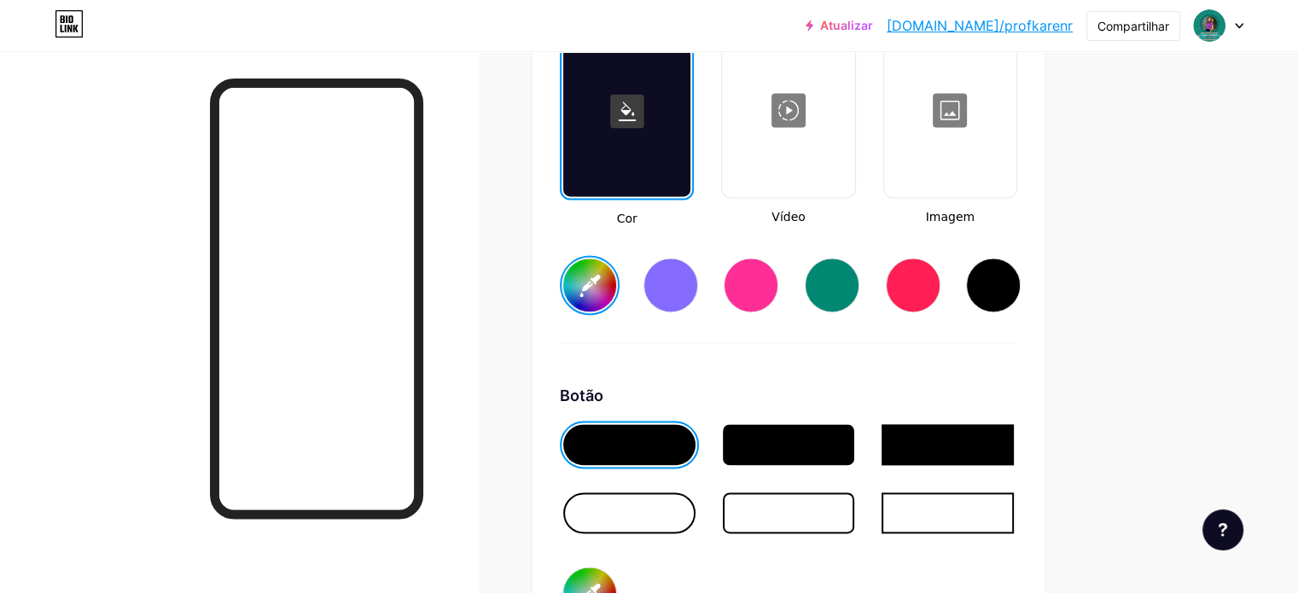
scroll to position [2362, 0]
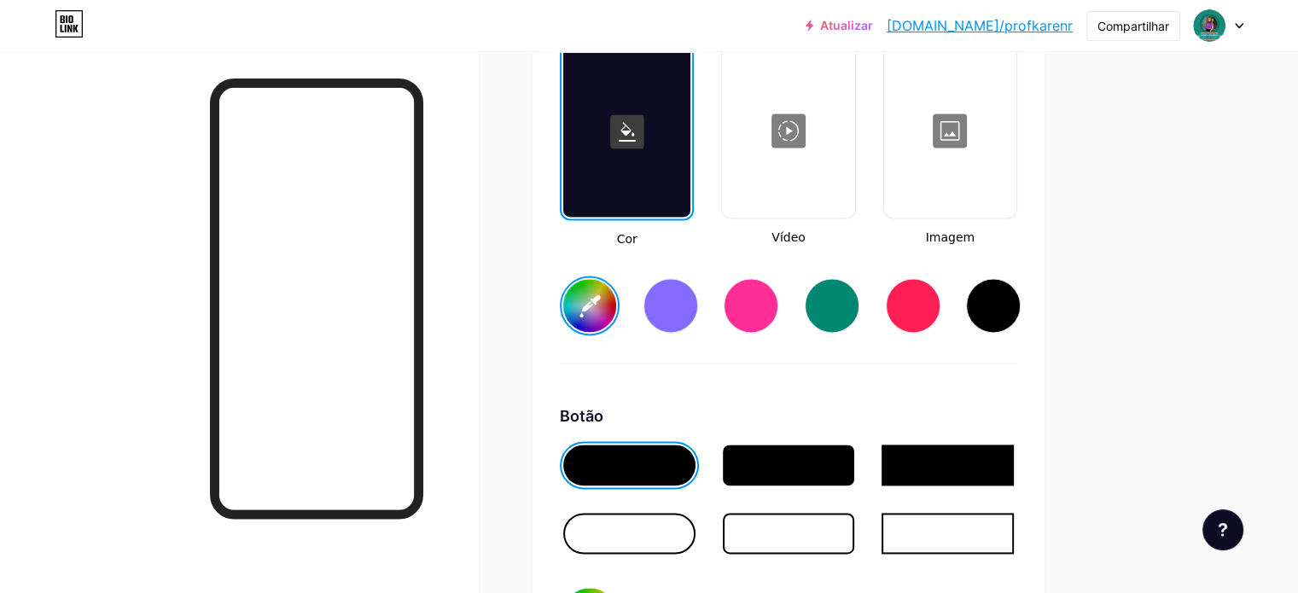
click at [616, 313] on input "#ffffff" at bounding box center [589, 305] width 53 height 53
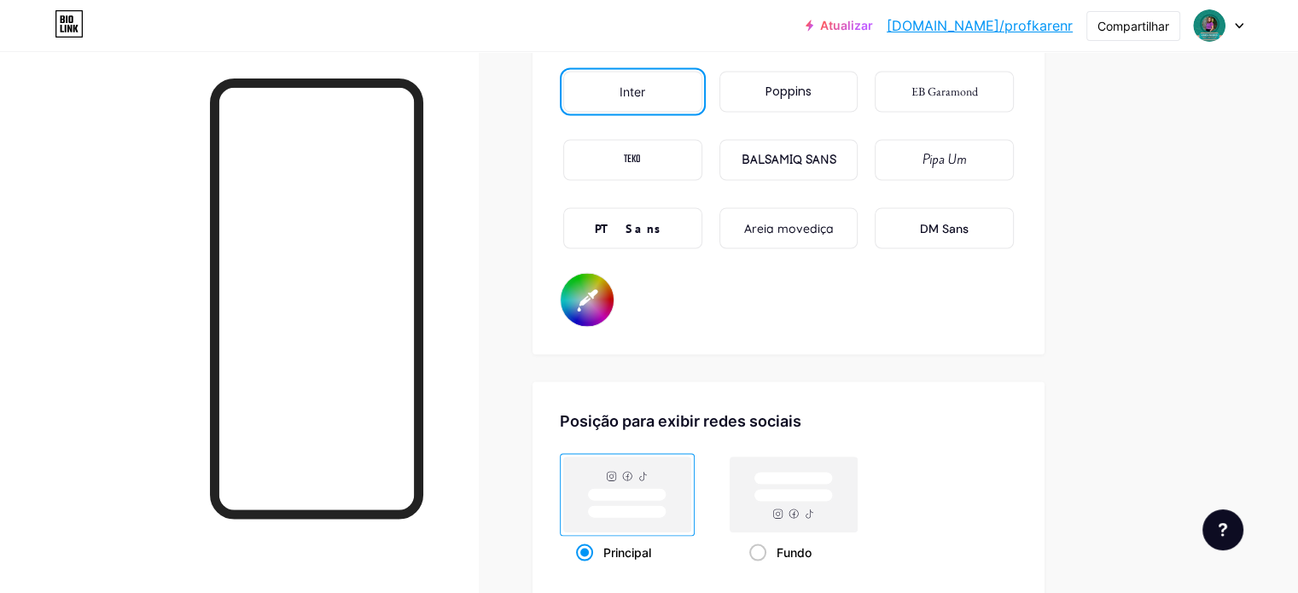
scroll to position [3045, 0]
click at [812, 100] on font "Poppins" at bounding box center [789, 91] width 46 height 17
click at [699, 112] on div "Inter" at bounding box center [632, 91] width 139 height 41
click at [859, 111] on div "Poppins" at bounding box center [788, 91] width 139 height 41
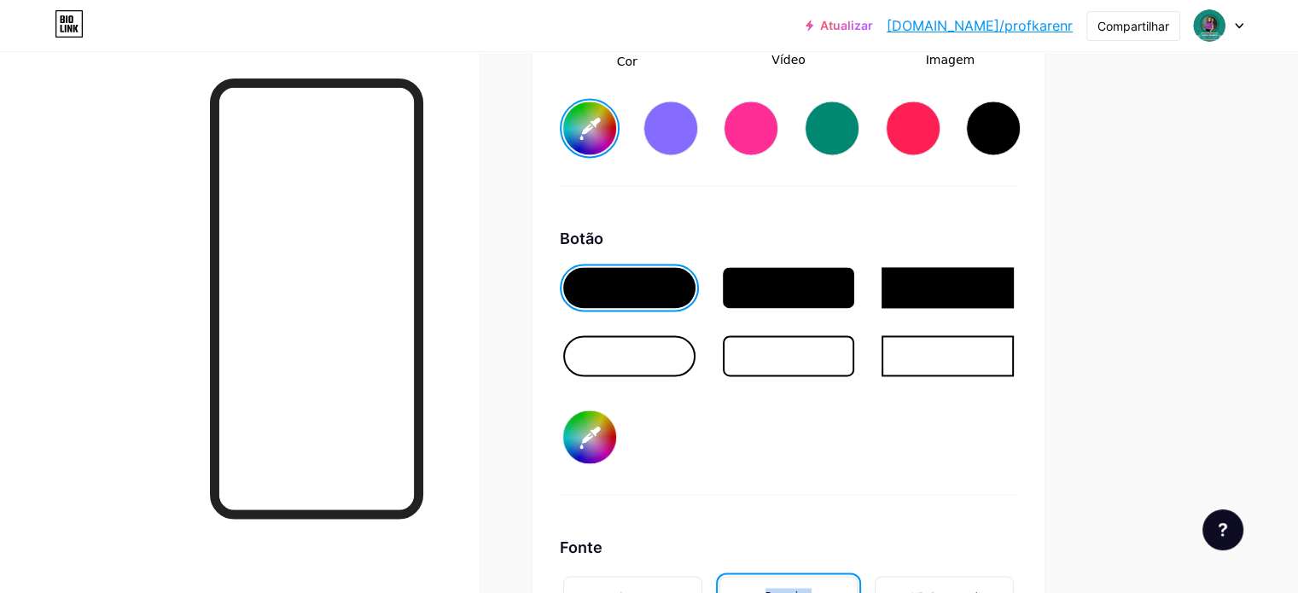
scroll to position [2533, 0]
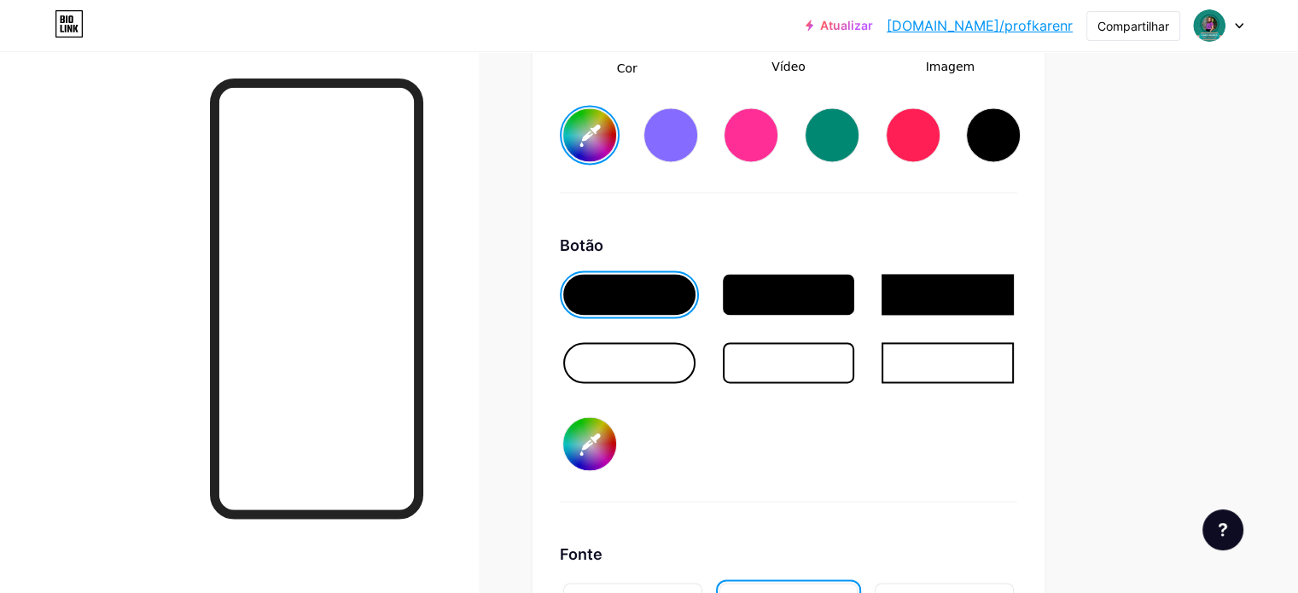
click at [696, 376] on div at bounding box center [629, 362] width 132 height 41
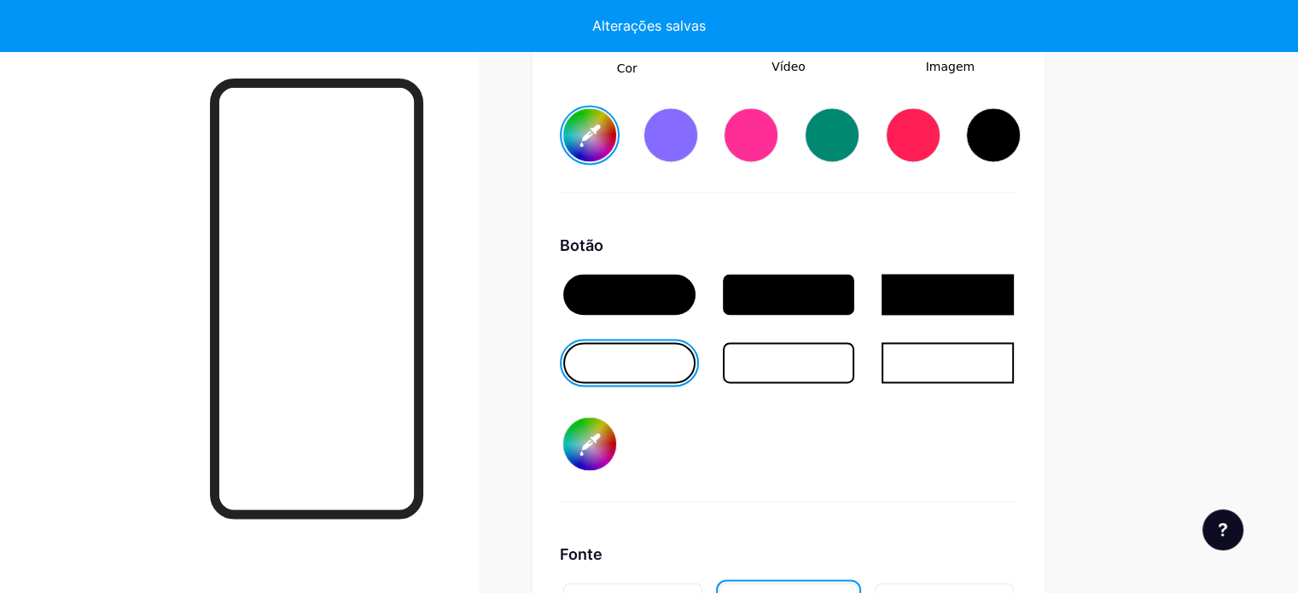
click at [836, 370] on div at bounding box center [789, 362] width 132 height 41
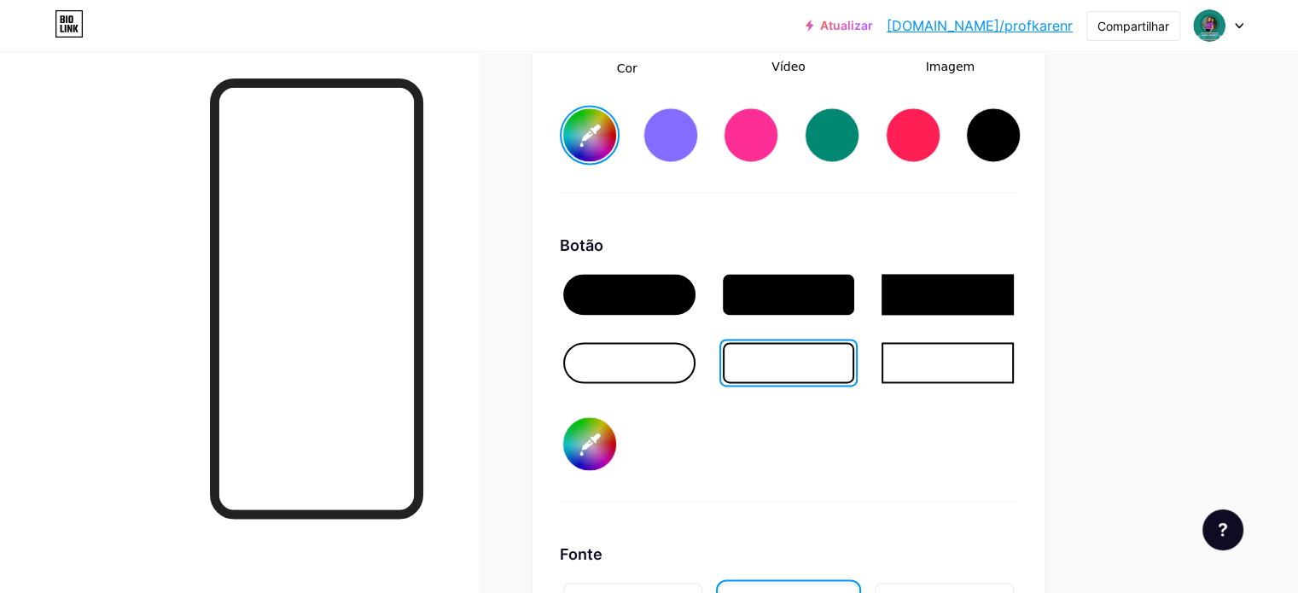
click at [850, 300] on div at bounding box center [789, 294] width 132 height 41
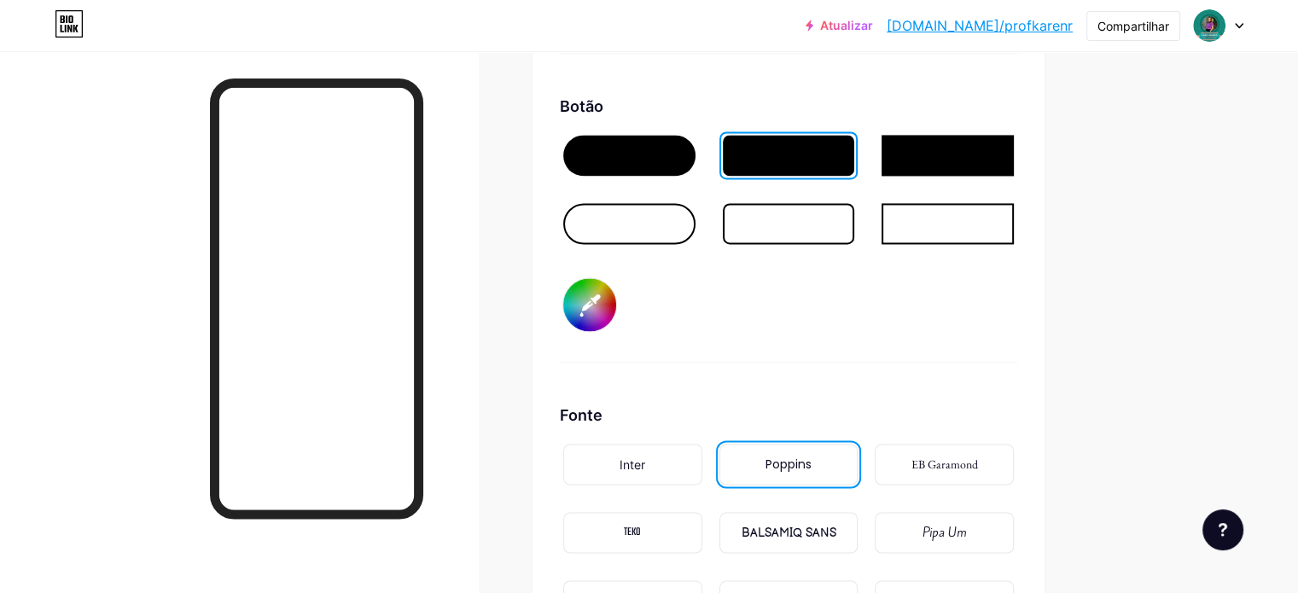
scroll to position [2874, 0]
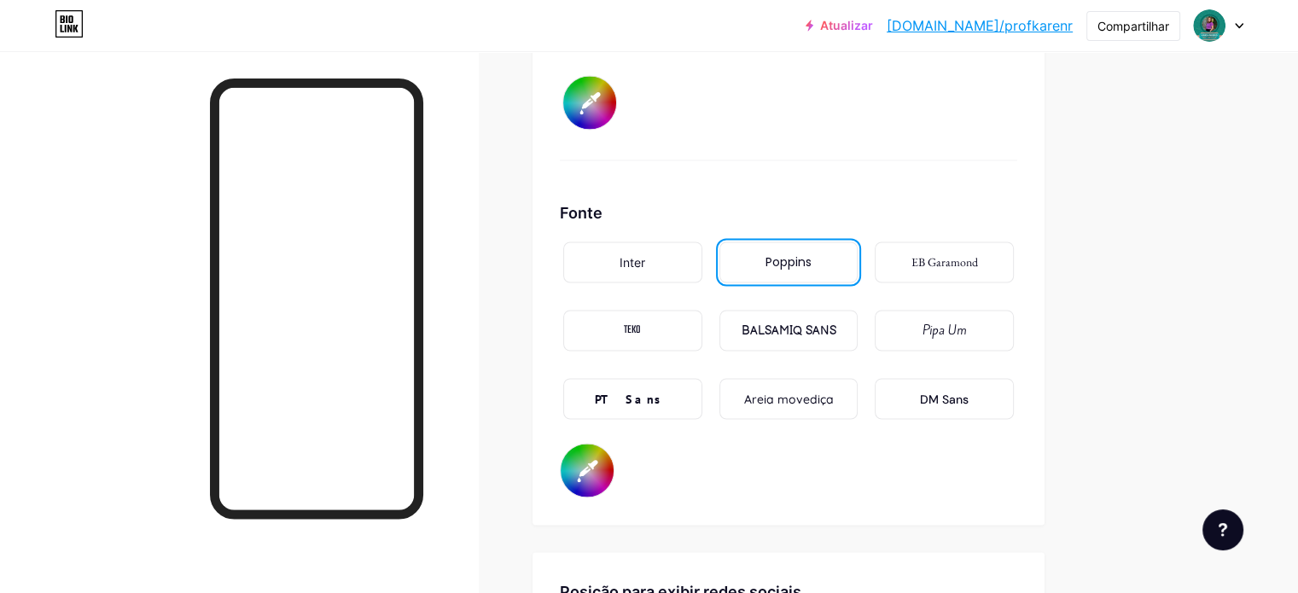
drag, startPoint x: 632, startPoint y: 117, endPoint x: 666, endPoint y: 117, distance: 34.1
click at [620, 117] on div "#000000" at bounding box center [590, 103] width 60 height 60
click at [616, 117] on input "#000000" at bounding box center [589, 102] width 53 height 53
click at [614, 460] on input "#000000" at bounding box center [587, 470] width 53 height 53
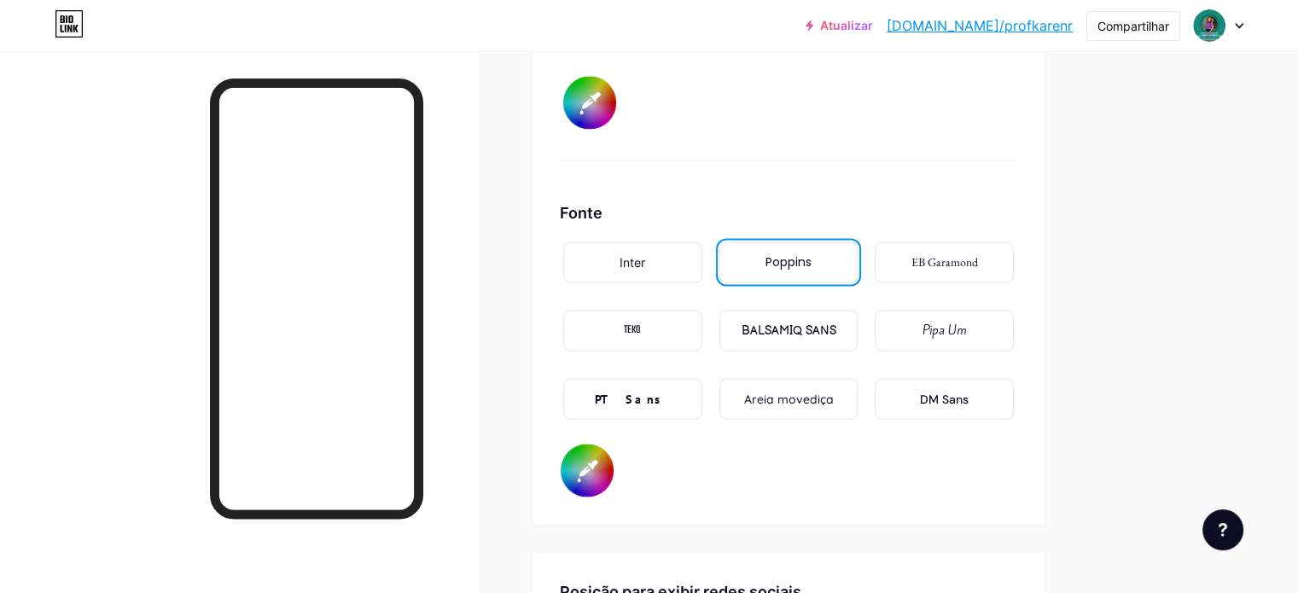
click at [616, 117] on input "#000000" at bounding box center [589, 102] width 53 height 53
type input "#ffffff"
type input "#000001"
type input "#ffffff"
type input "#000019"
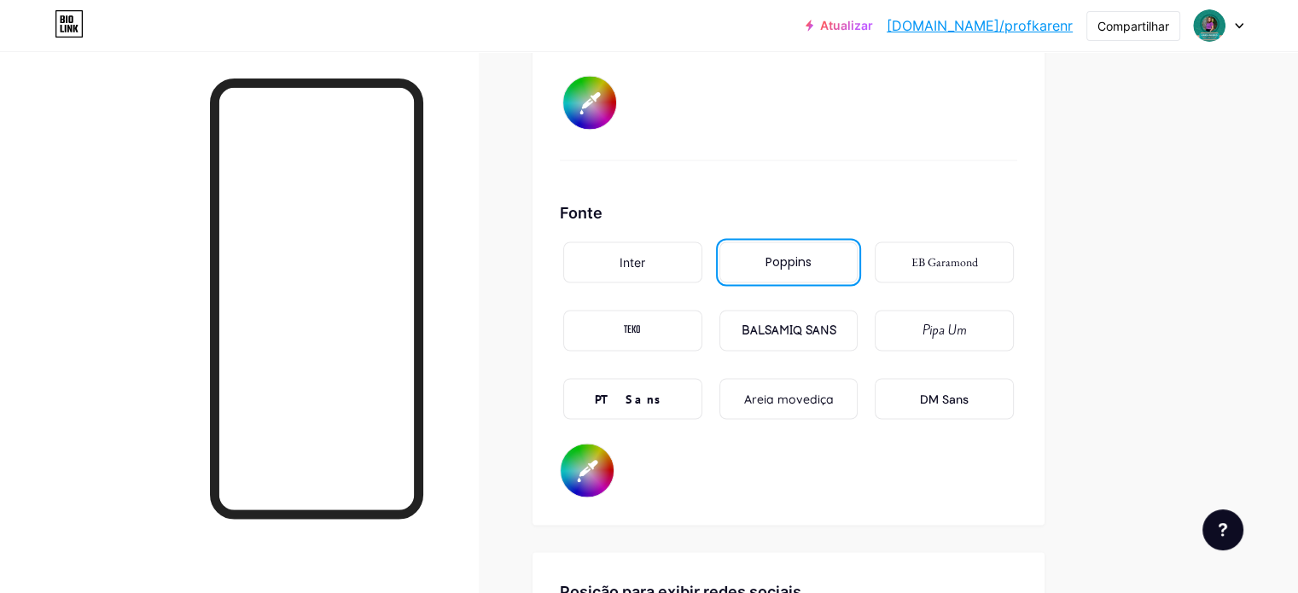
type input "#ffffff"
type input "#000198"
type input "#ffffff"
type input "#001988"
type input "#ffffff"
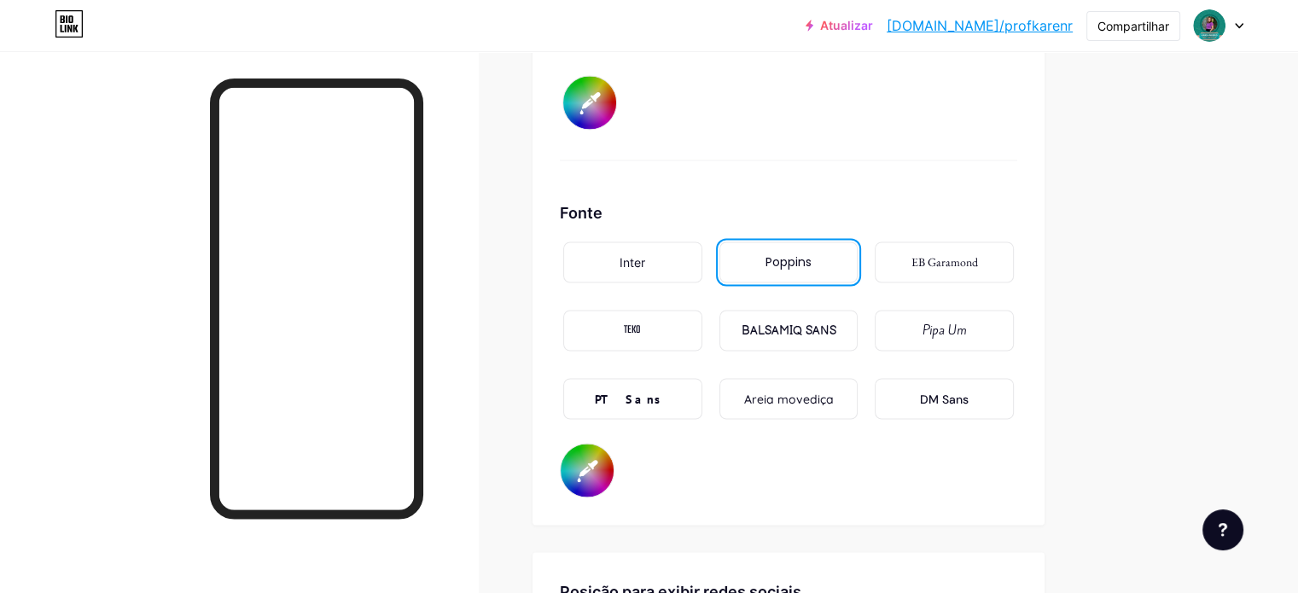
type input "#019887"
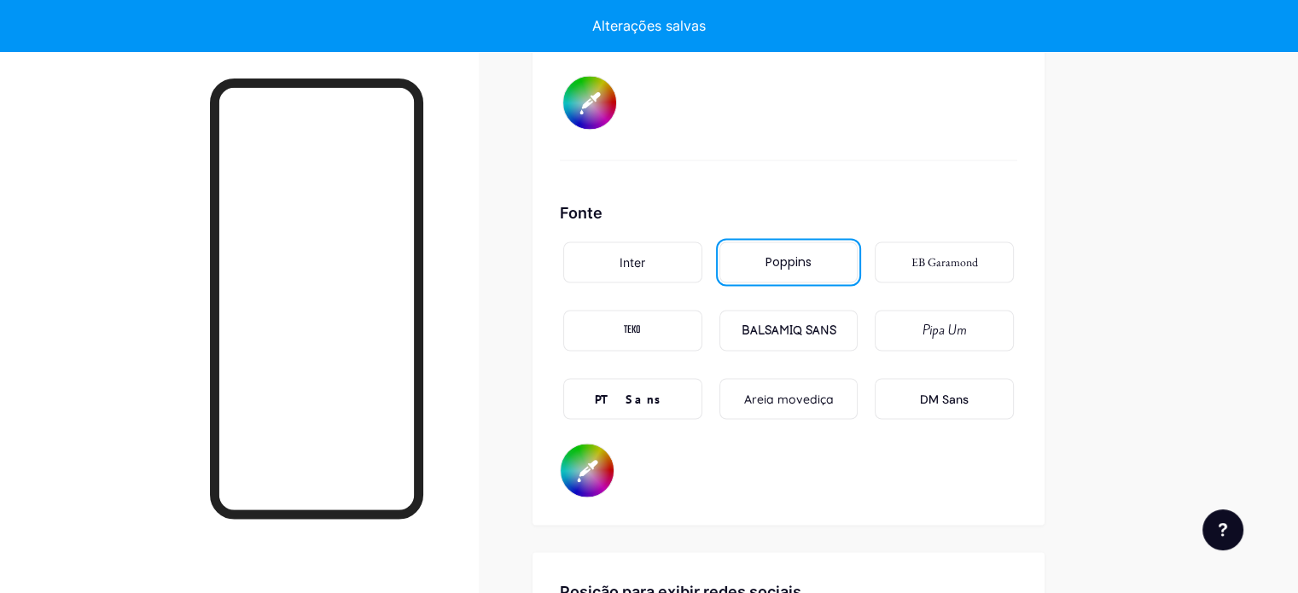
type input "#ffffff"
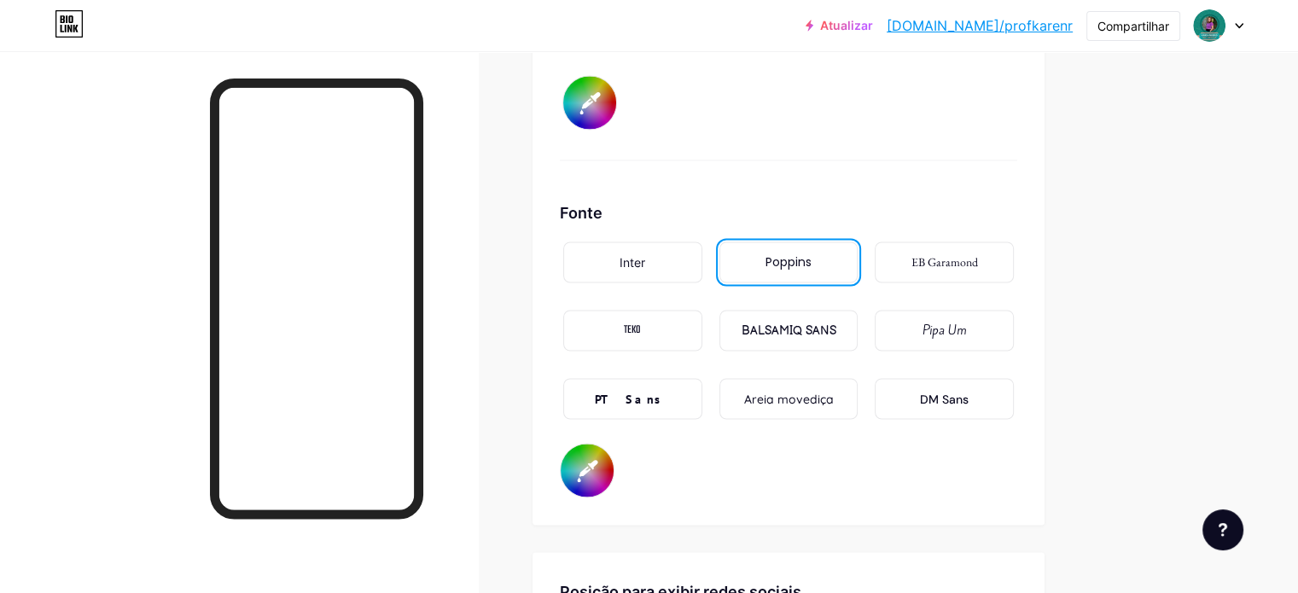
type input "#019887"
click at [616, 122] on input "#019887" at bounding box center [589, 102] width 53 height 53
type input "#ffffff"
type input "#19887d"
type input "#ffffff"
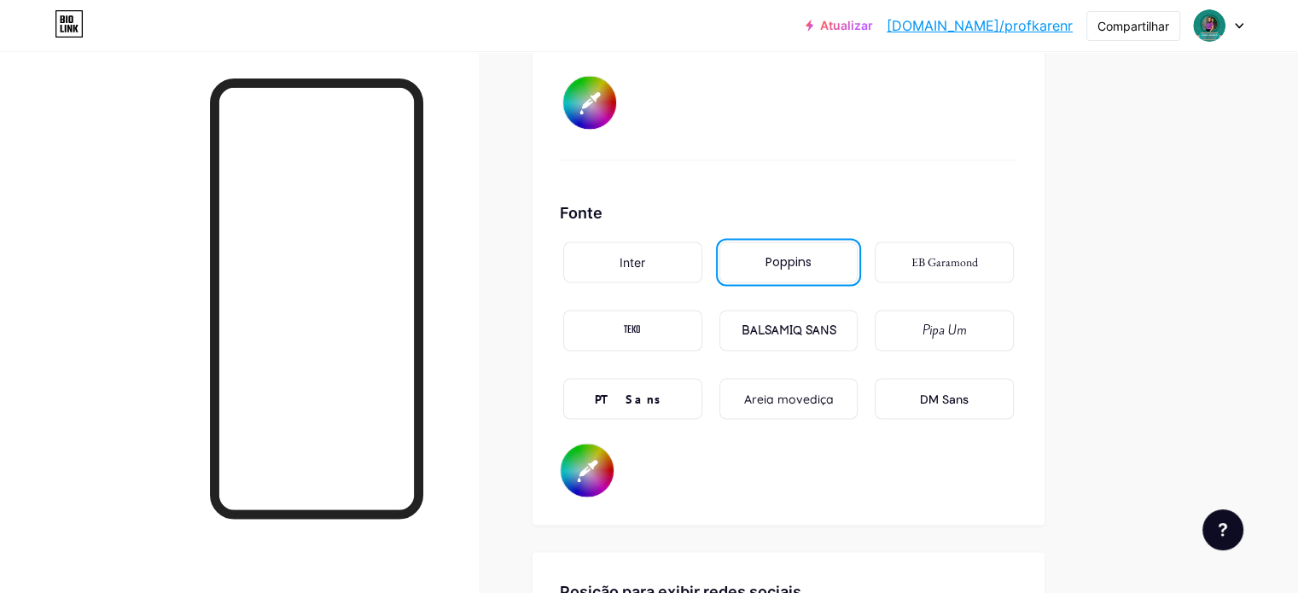
type input "#19887d"
click at [987, 351] on div "Pipa Um" at bounding box center [944, 330] width 139 height 41
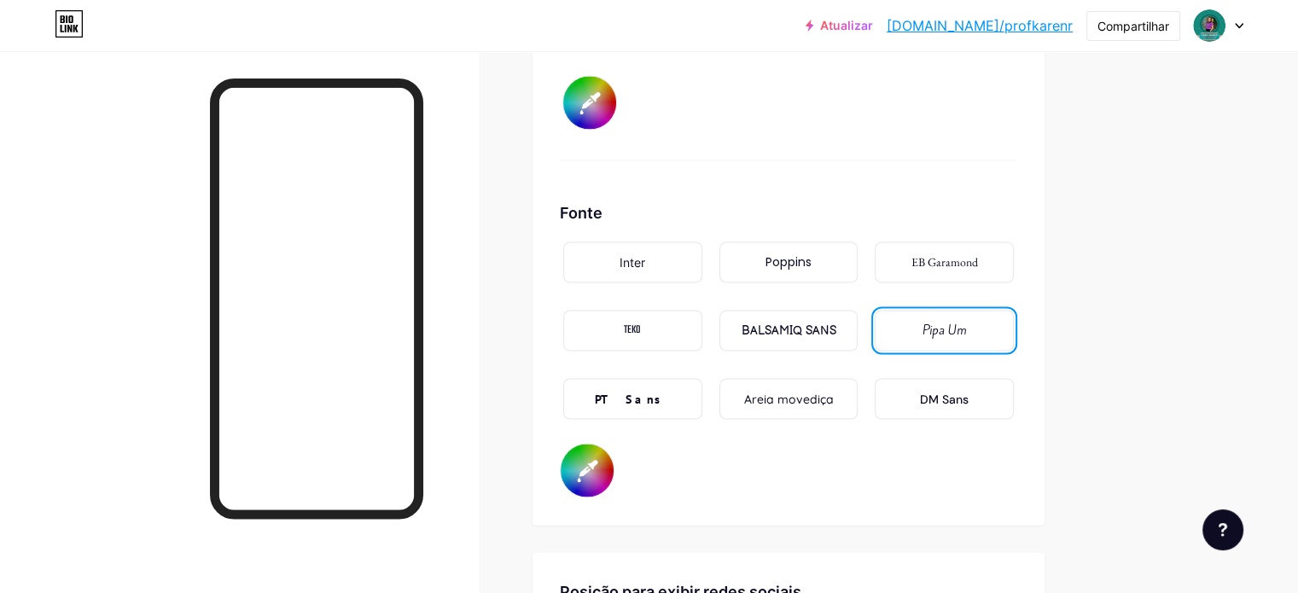
click at [978, 270] on font "EB Garamond" at bounding box center [944, 261] width 67 height 15
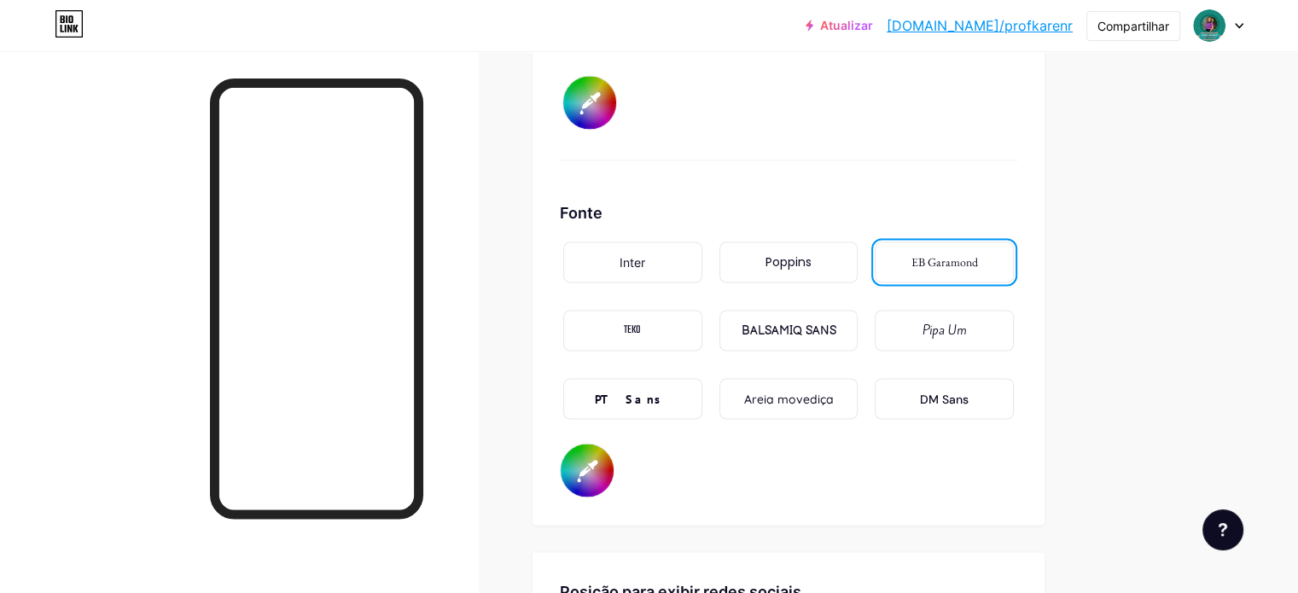
click at [812, 271] on font "Poppins" at bounding box center [789, 261] width 46 height 17
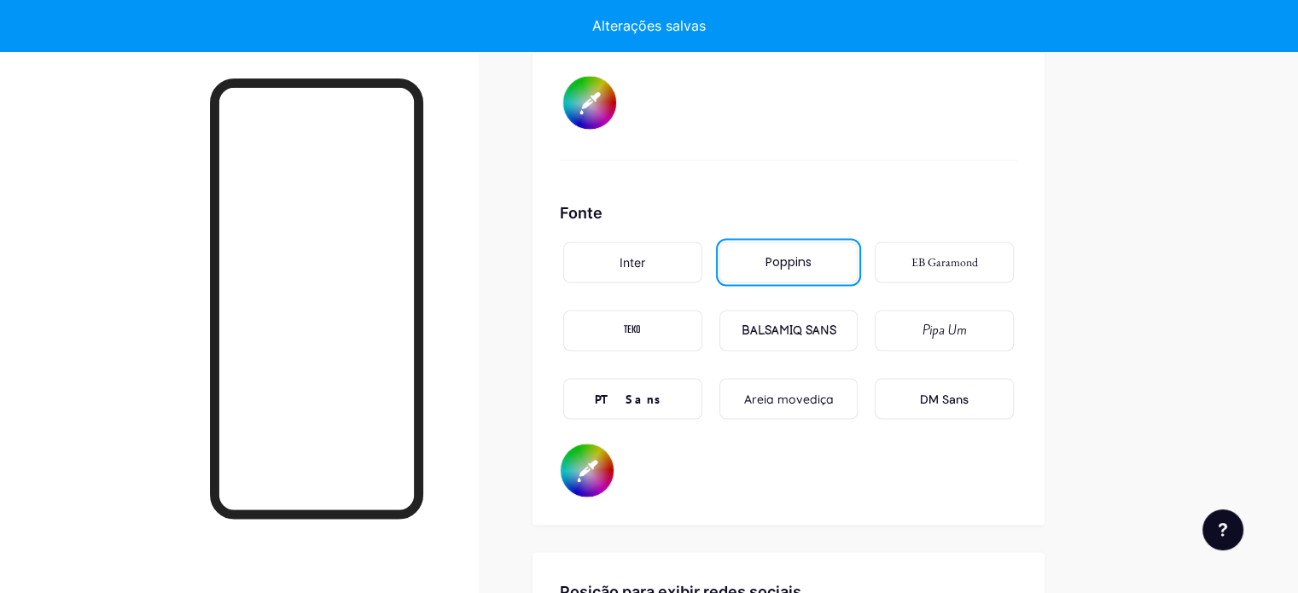
type input "#ffffff"
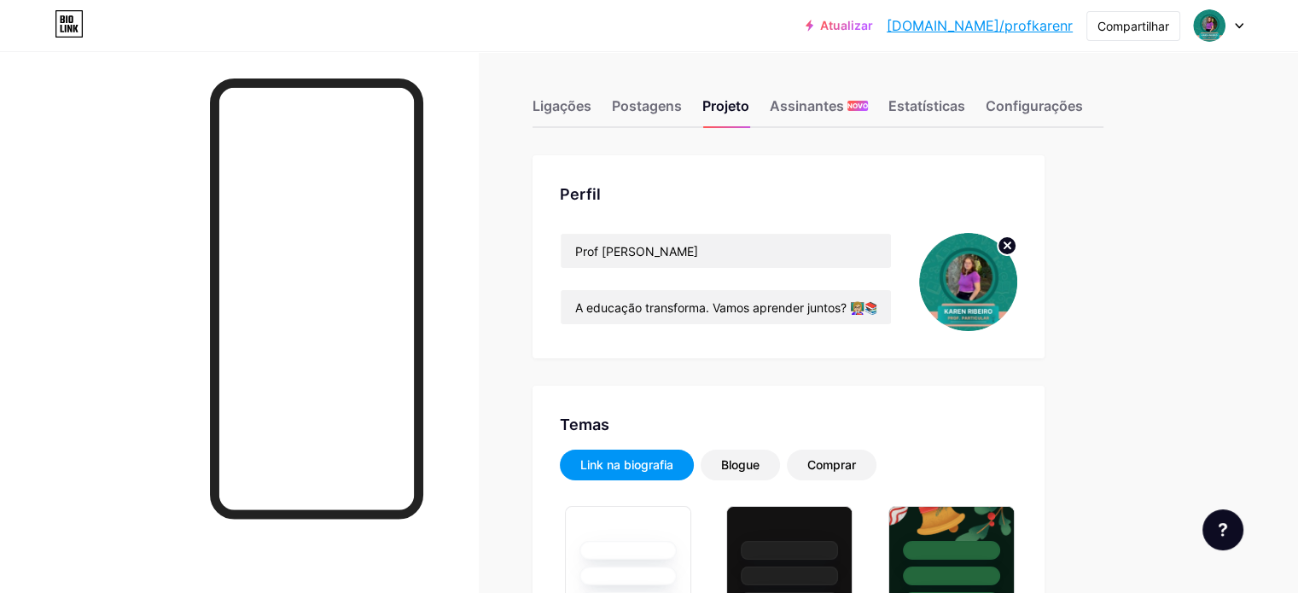
scroll to position [0, 0]
